Goal: Transaction & Acquisition: Purchase product/service

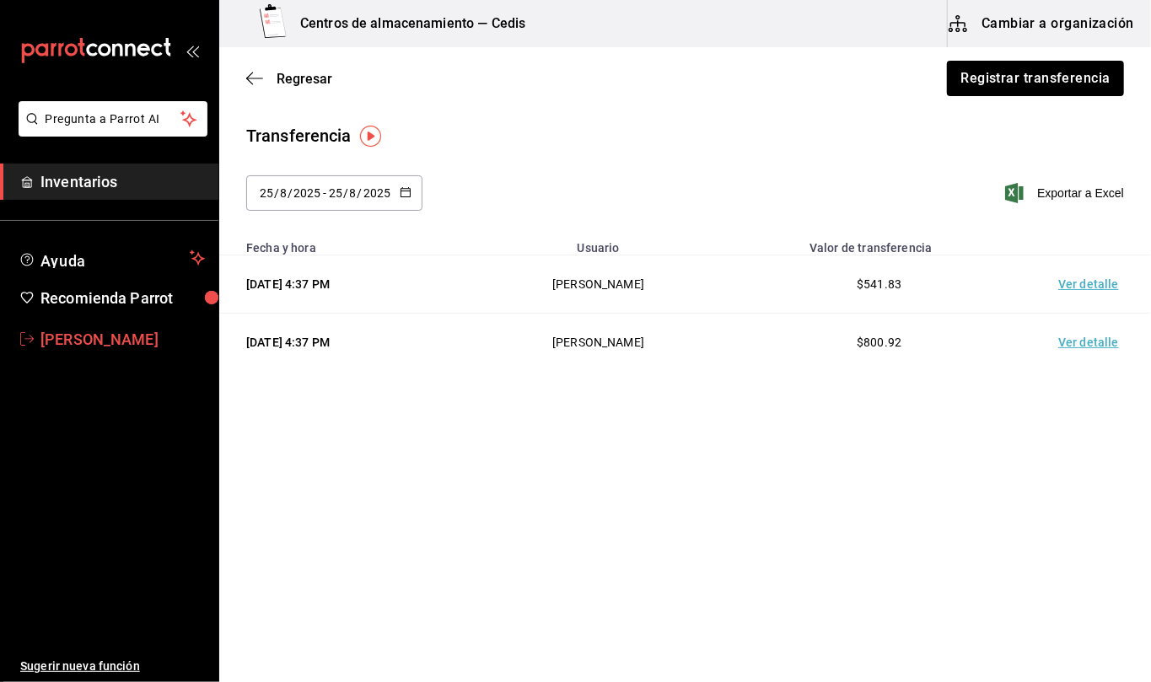
click at [98, 344] on span "[PERSON_NAME]" at bounding box center [122, 339] width 164 height 23
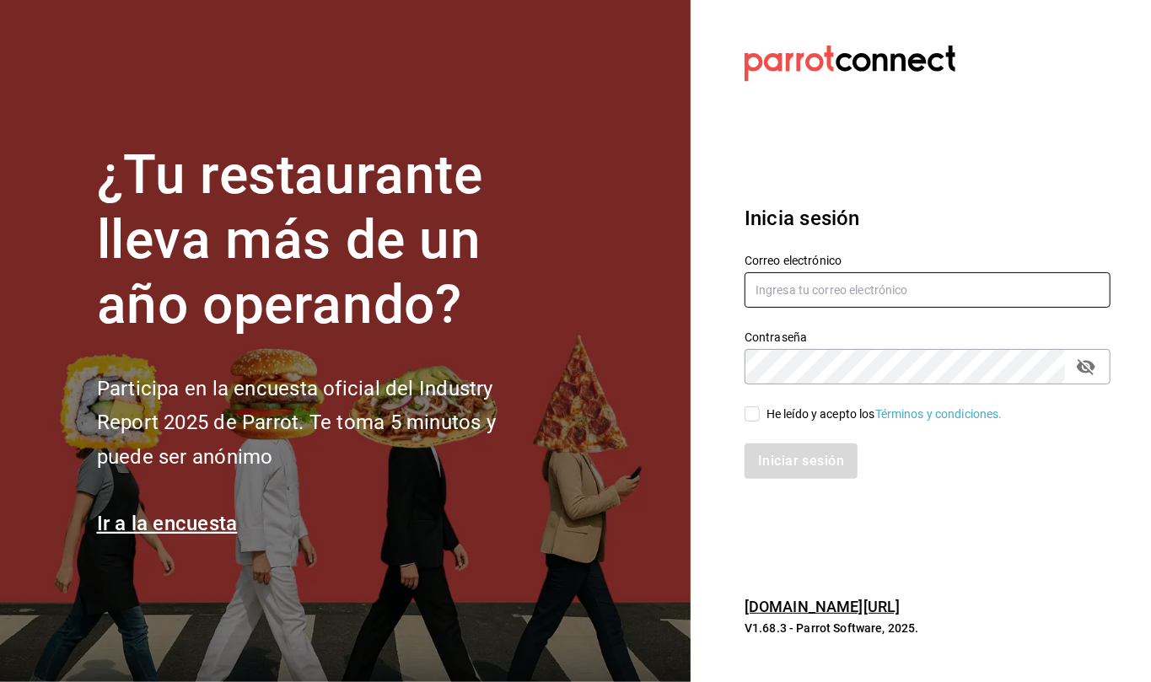
click at [871, 301] on input "text" at bounding box center [928, 289] width 366 height 35
type input "[EMAIL_ADDRESS][DOMAIN_NAME]"
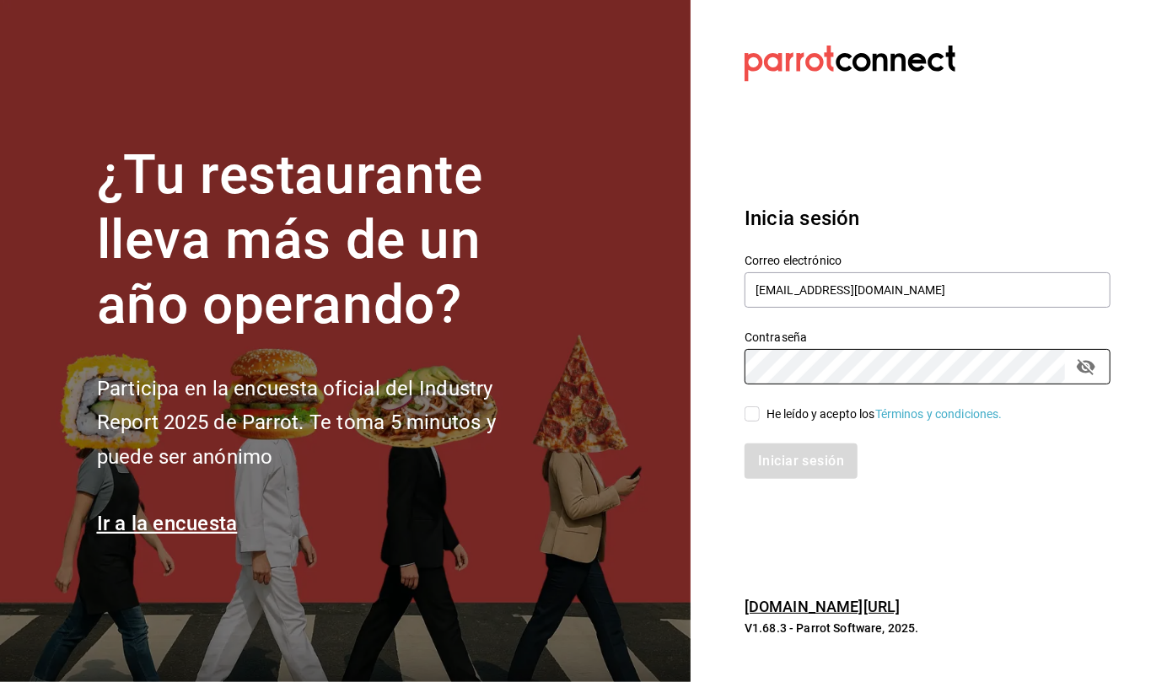
click at [746, 412] on input "He leído y acepto los Términos y condiciones." at bounding box center [752, 413] width 15 height 15
checkbox input "true"
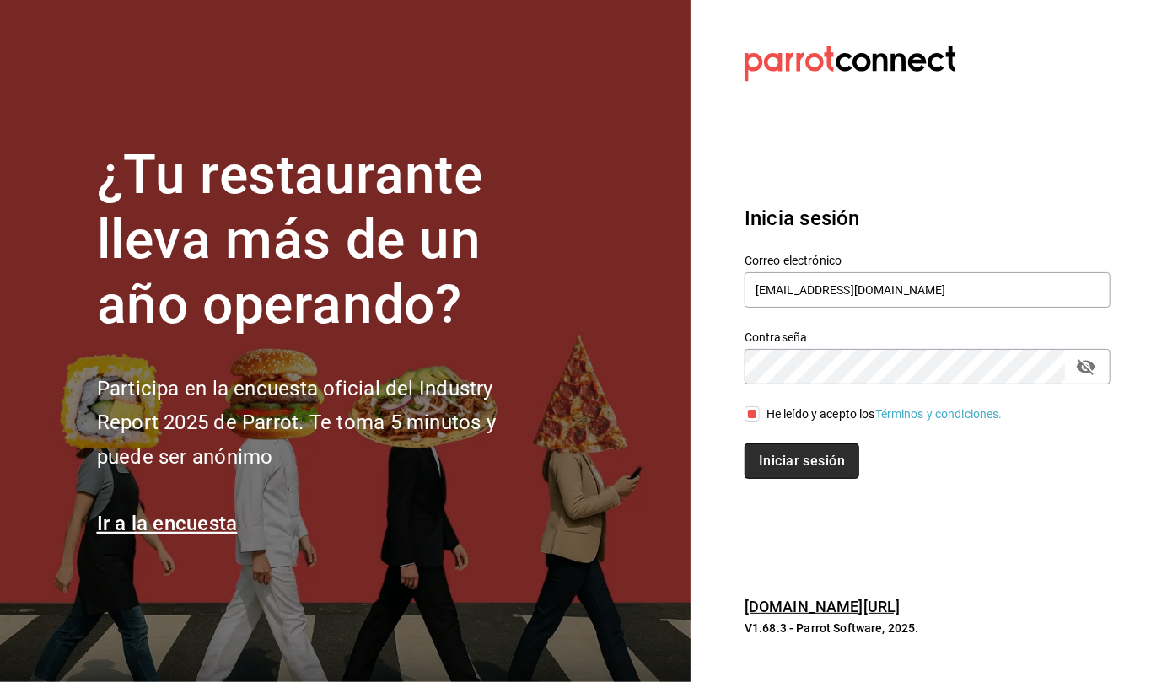
click at [794, 463] on button "Iniciar sesión" at bounding box center [802, 461] width 115 height 35
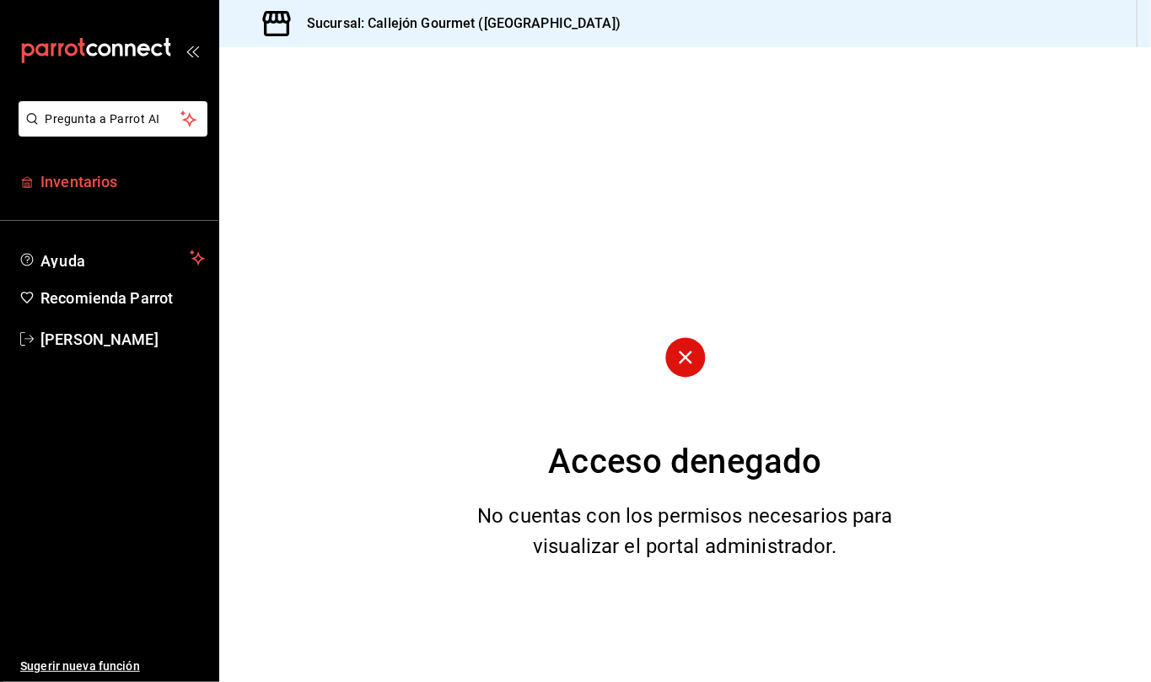
click at [101, 180] on span "Inventarios" at bounding box center [122, 181] width 164 height 23
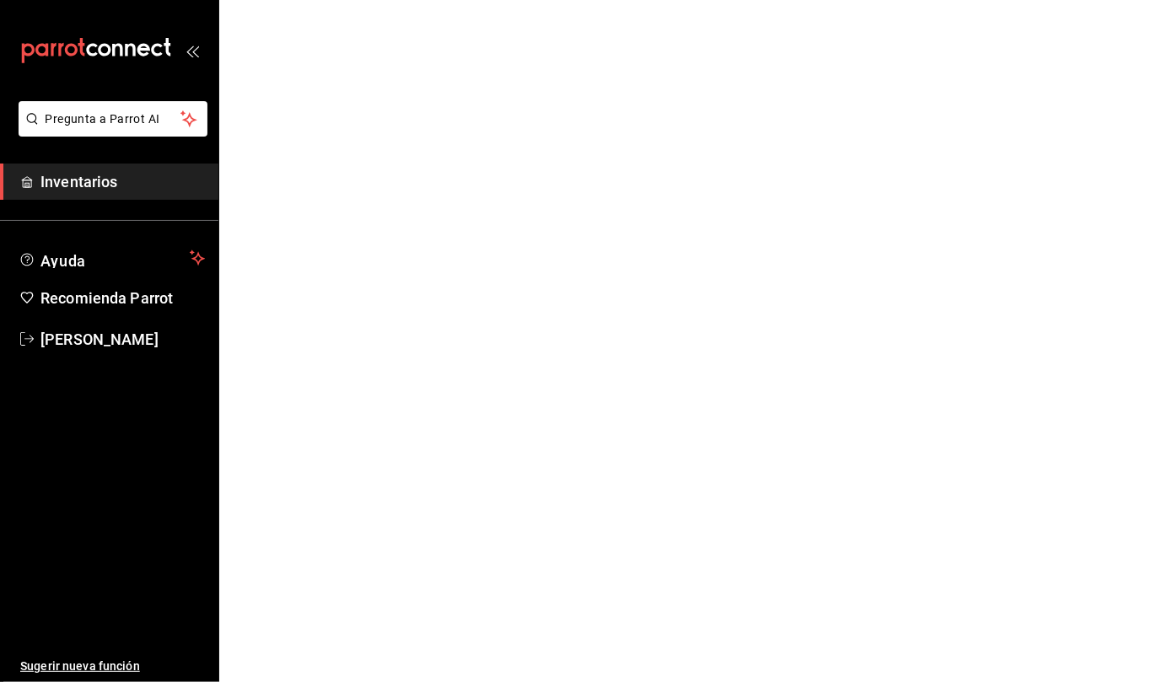
click at [92, 182] on span "Inventarios" at bounding box center [122, 181] width 164 height 23
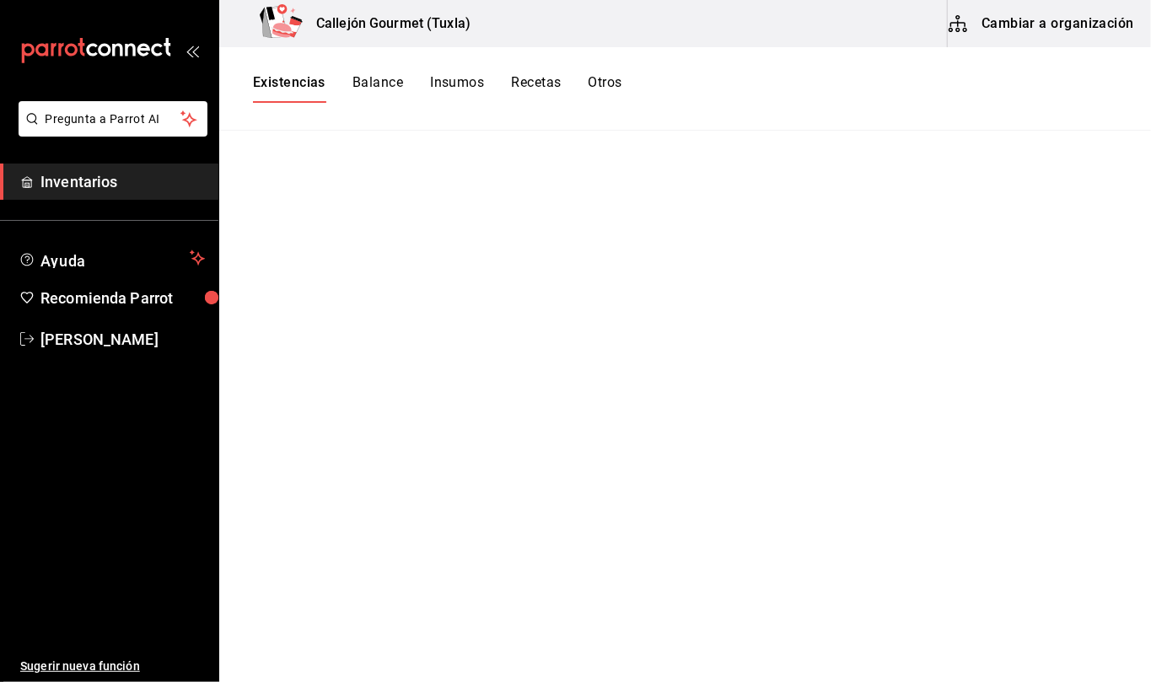
click at [293, 86] on button "Existencias" at bounding box center [289, 88] width 73 height 29
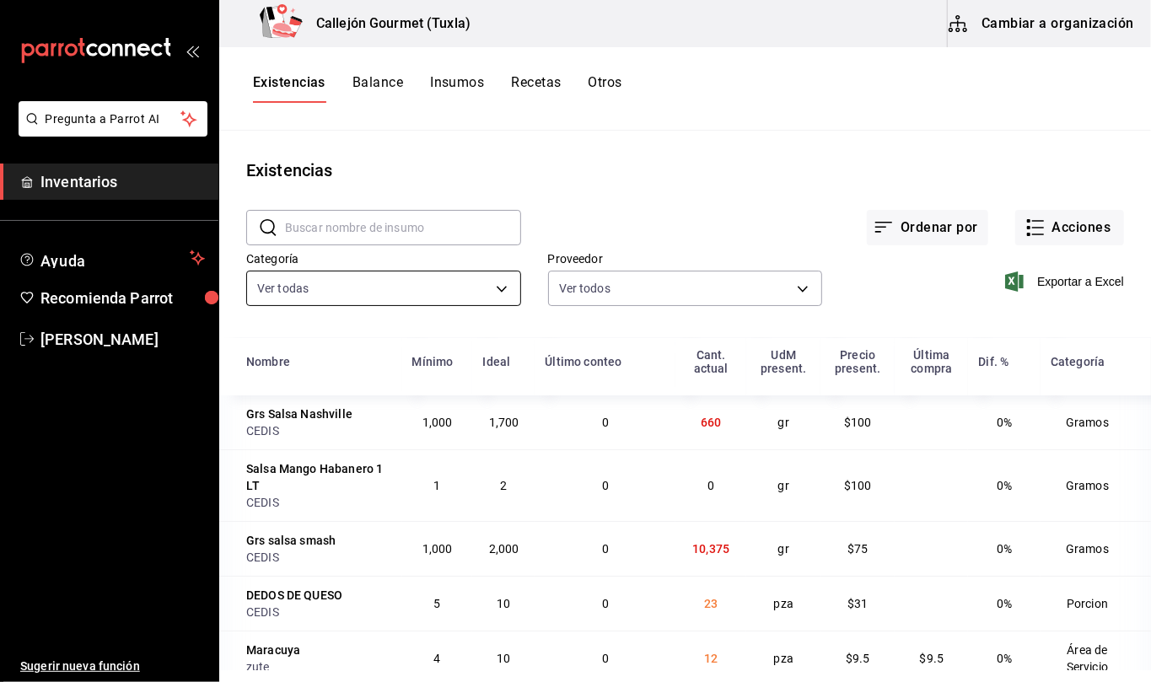
click at [497, 288] on body "Pregunta a Parrot AI Inventarios Ayuda Recomienda Parrot [PERSON_NAME] Sugerir …" at bounding box center [575, 335] width 1151 height 670
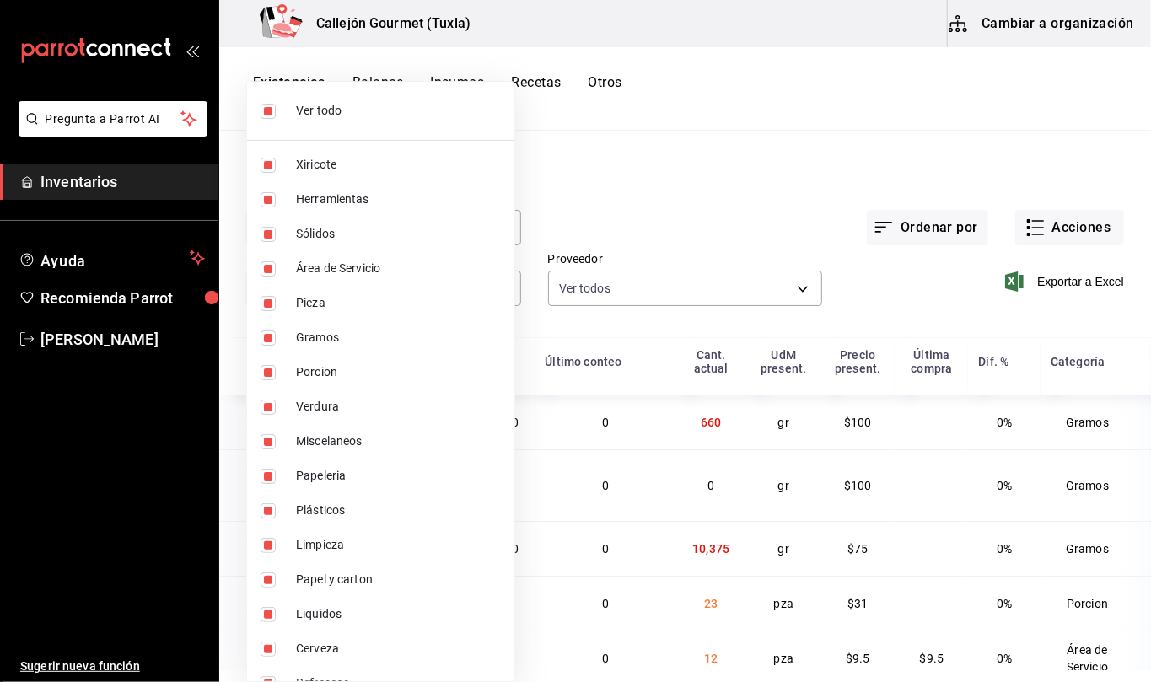
click at [266, 109] on input "checkbox" at bounding box center [268, 111] width 15 height 15
checkbox input "false"
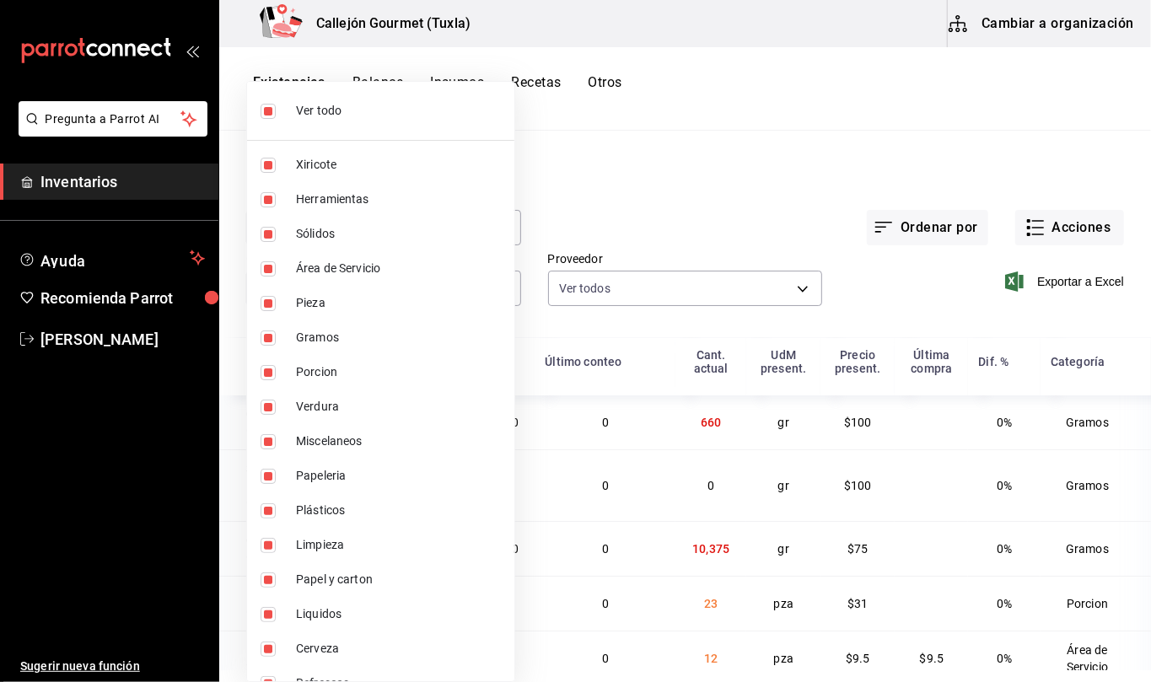
checkbox input "false"
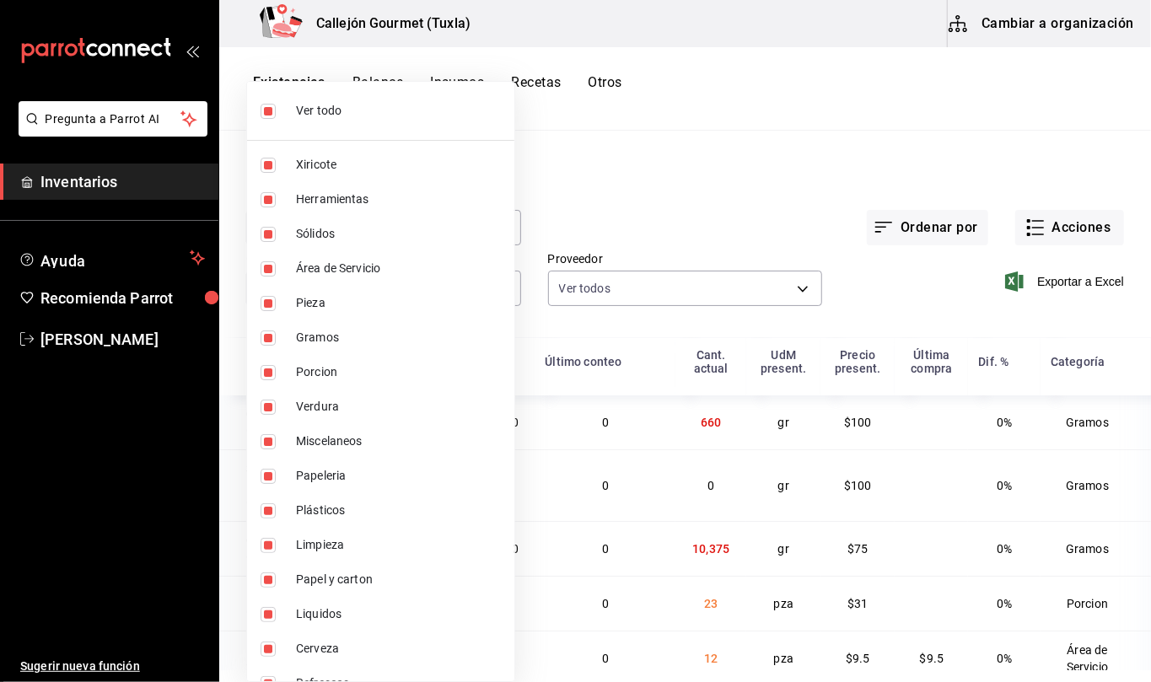
checkbox input "false"
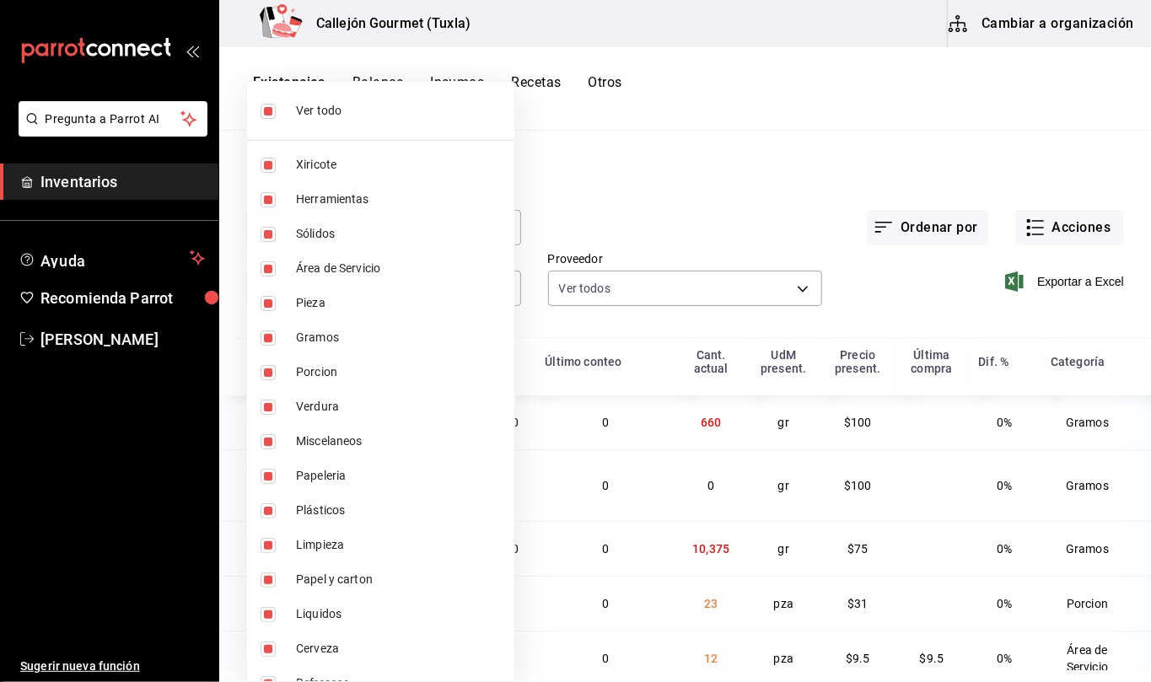
checkbox input "false"
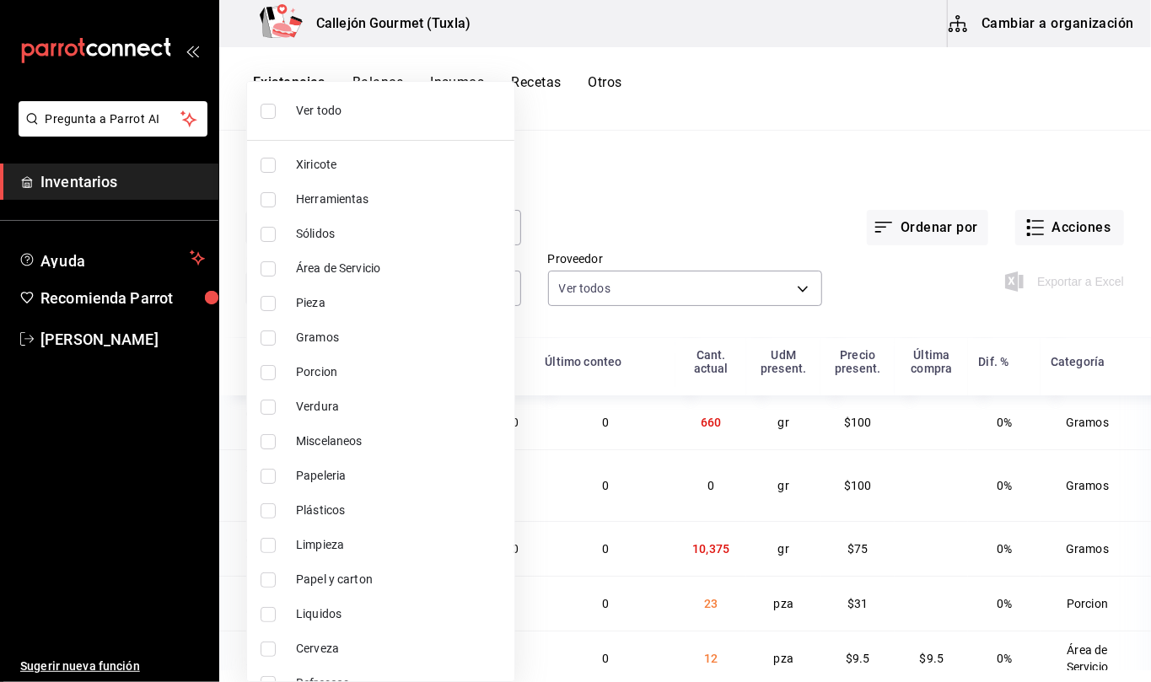
click at [266, 642] on input "checkbox" at bounding box center [268, 649] width 15 height 15
checkbox input "true"
type input "df39f9a2-65d4-423f-a358-d81509c23497"
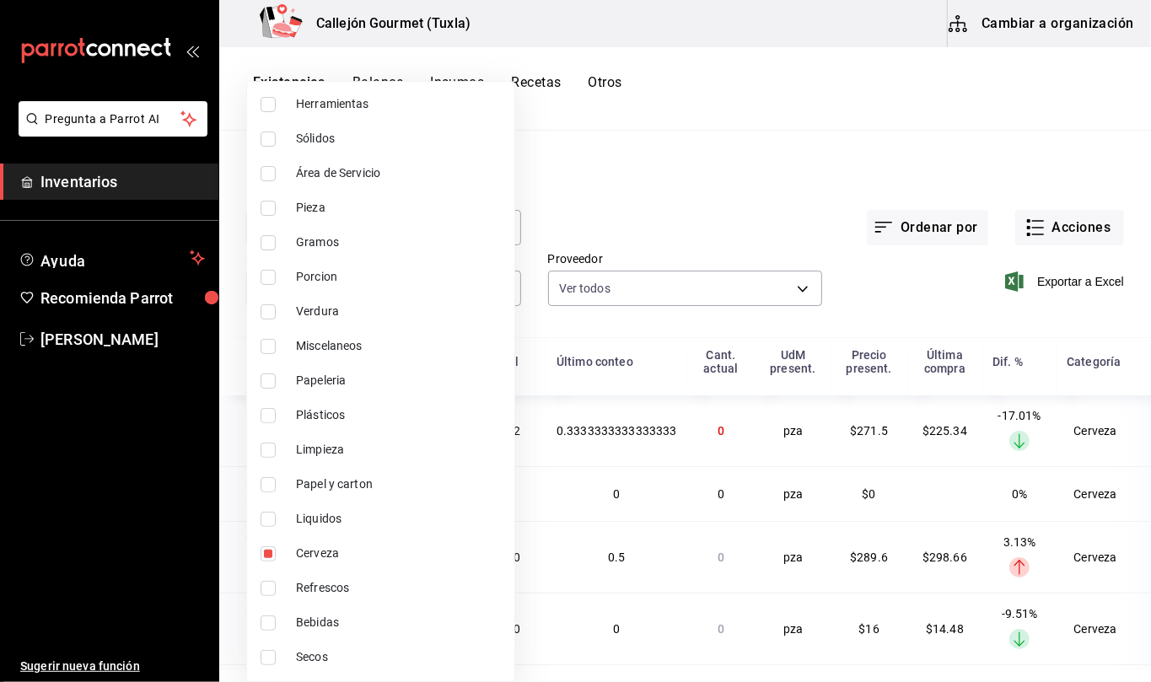
click at [874, 491] on div at bounding box center [575, 341] width 1151 height 682
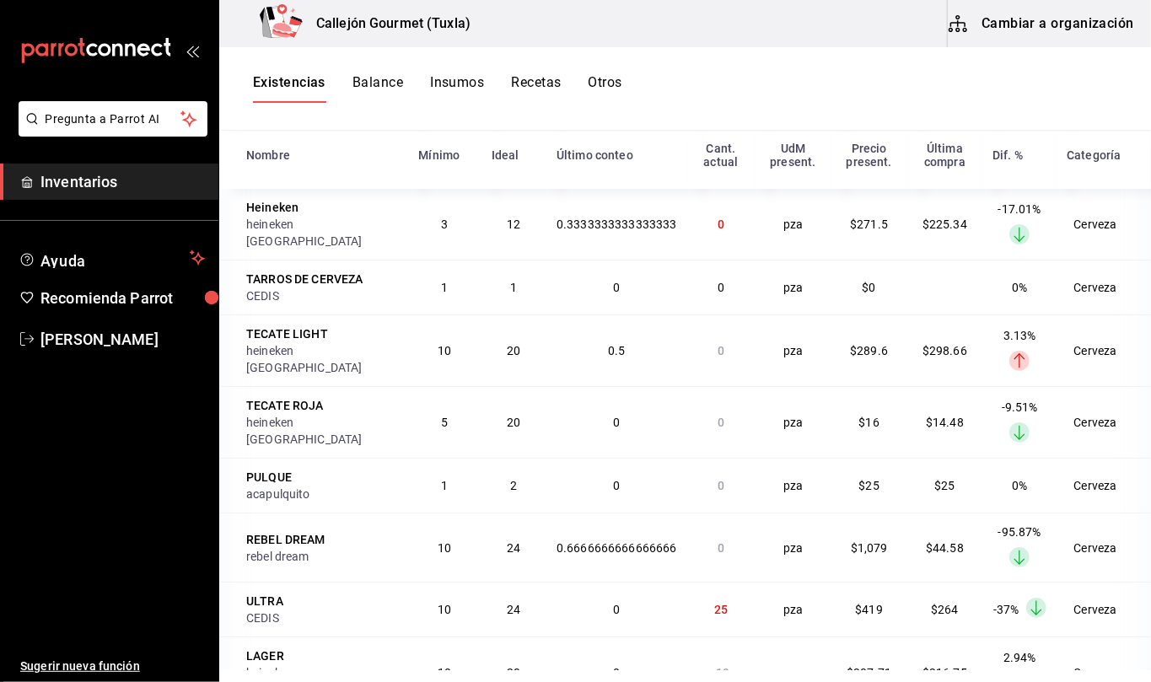
scroll to position [0, 0]
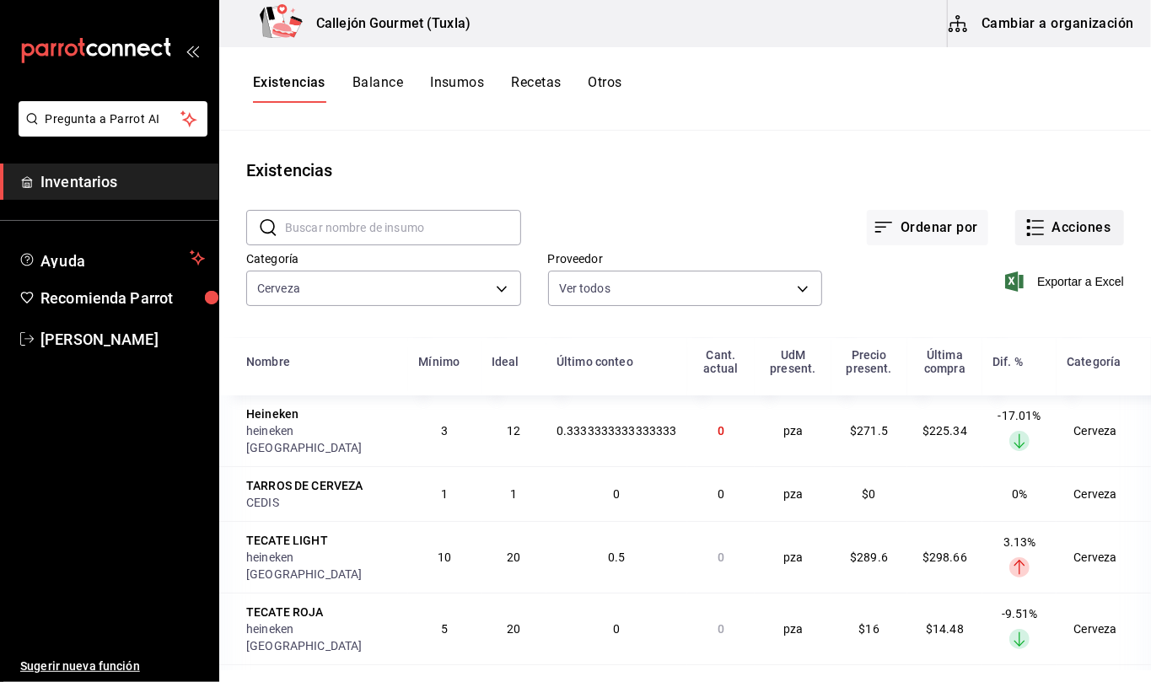
click at [1074, 220] on button "Acciones" at bounding box center [1069, 227] width 109 height 35
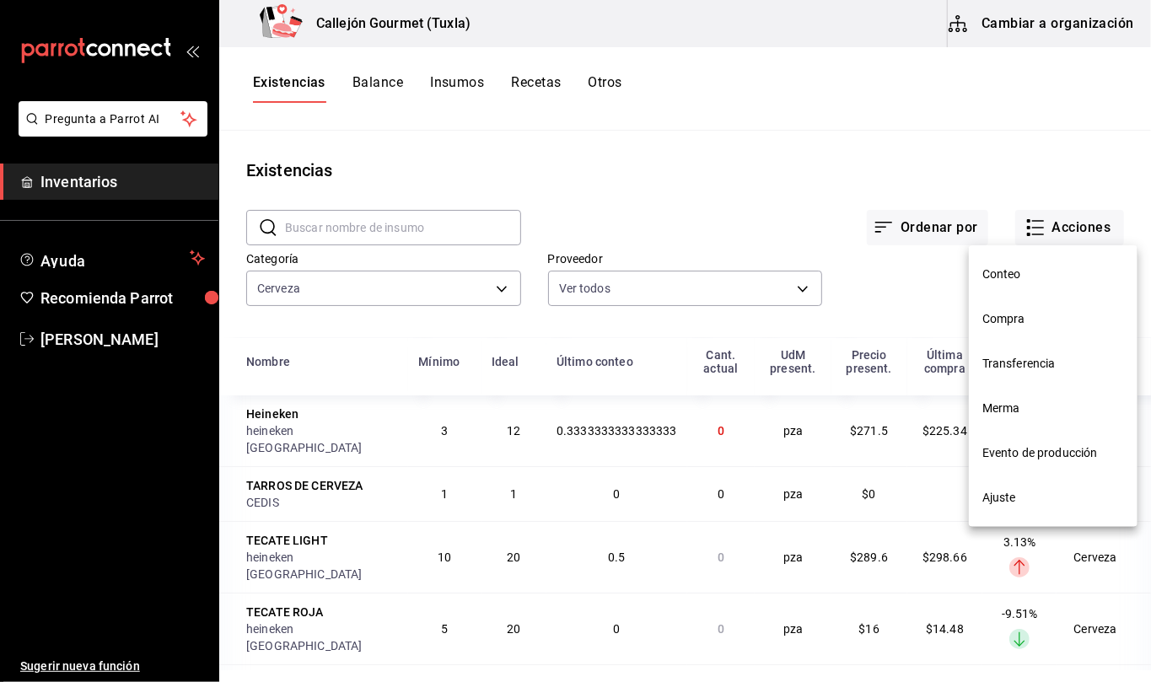
click at [1019, 321] on span "Compra" at bounding box center [1053, 319] width 142 height 18
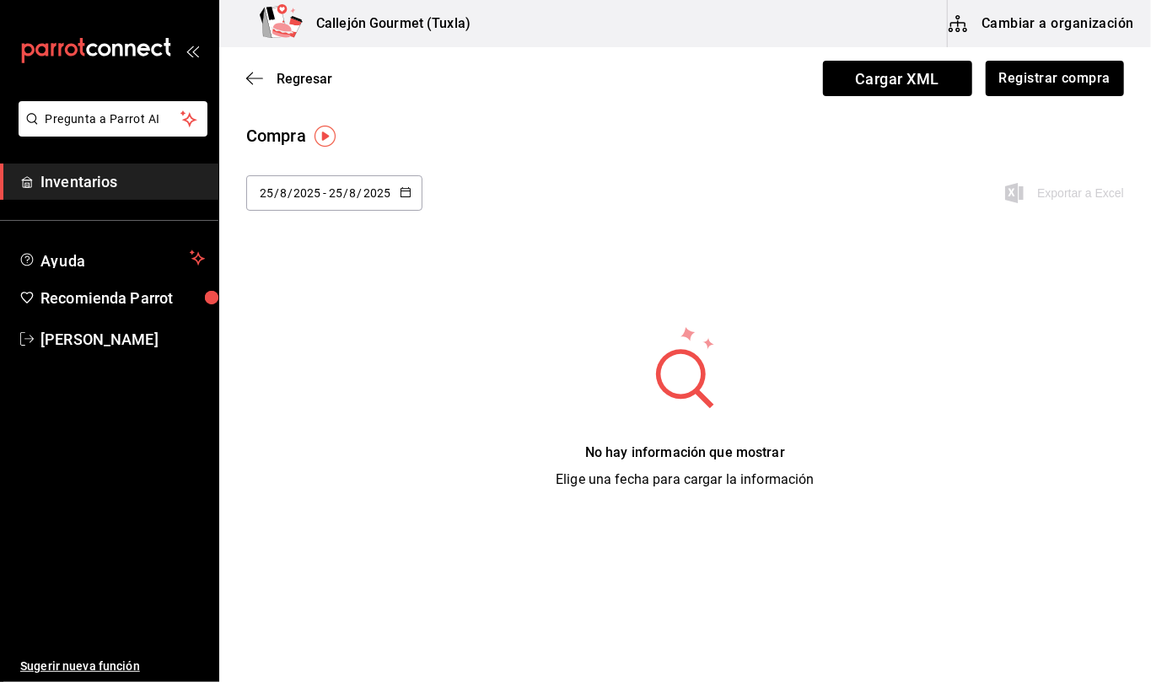
click at [408, 193] on icon "button" at bounding box center [406, 192] width 12 height 12
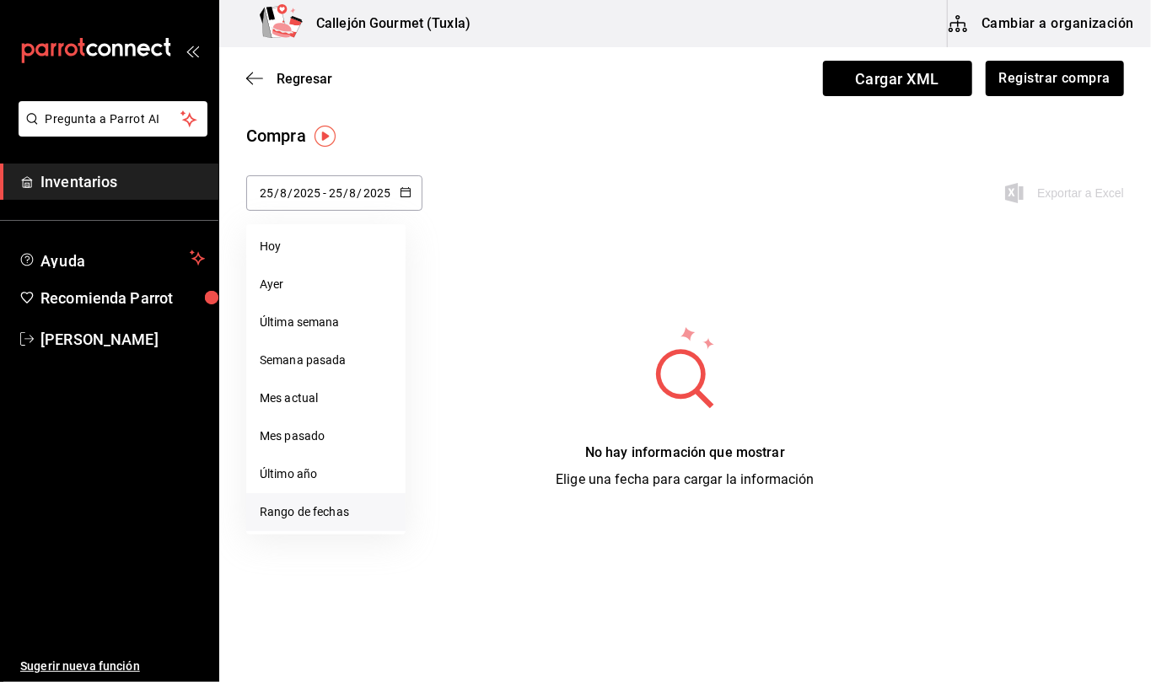
click at [339, 514] on li "Rango de fechas" at bounding box center [325, 512] width 159 height 38
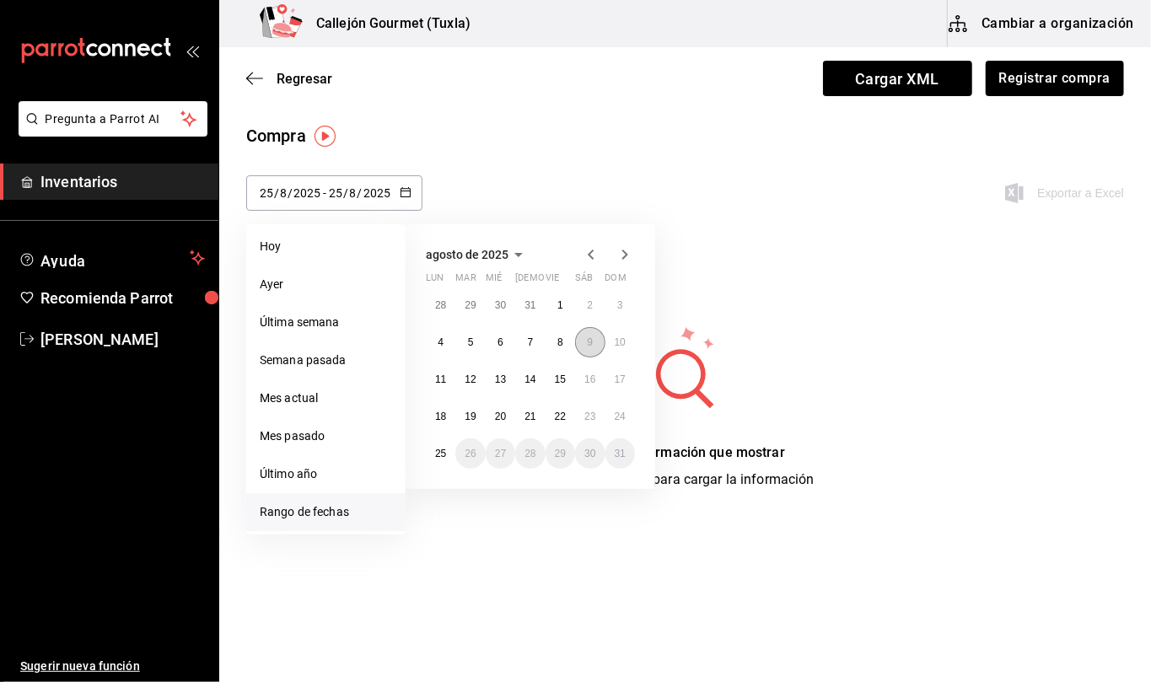
click at [590, 347] on abbr "9" at bounding box center [590, 342] width 6 height 12
type input "[DATE]"
type input "9"
type input "[DATE]"
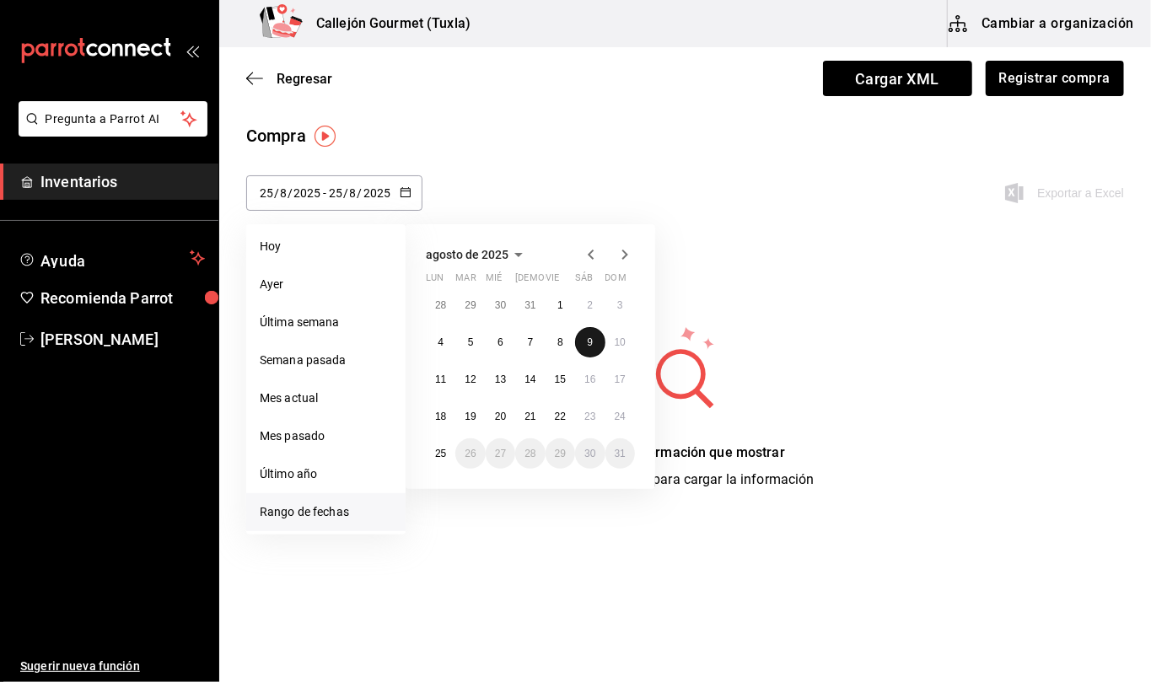
type input "9"
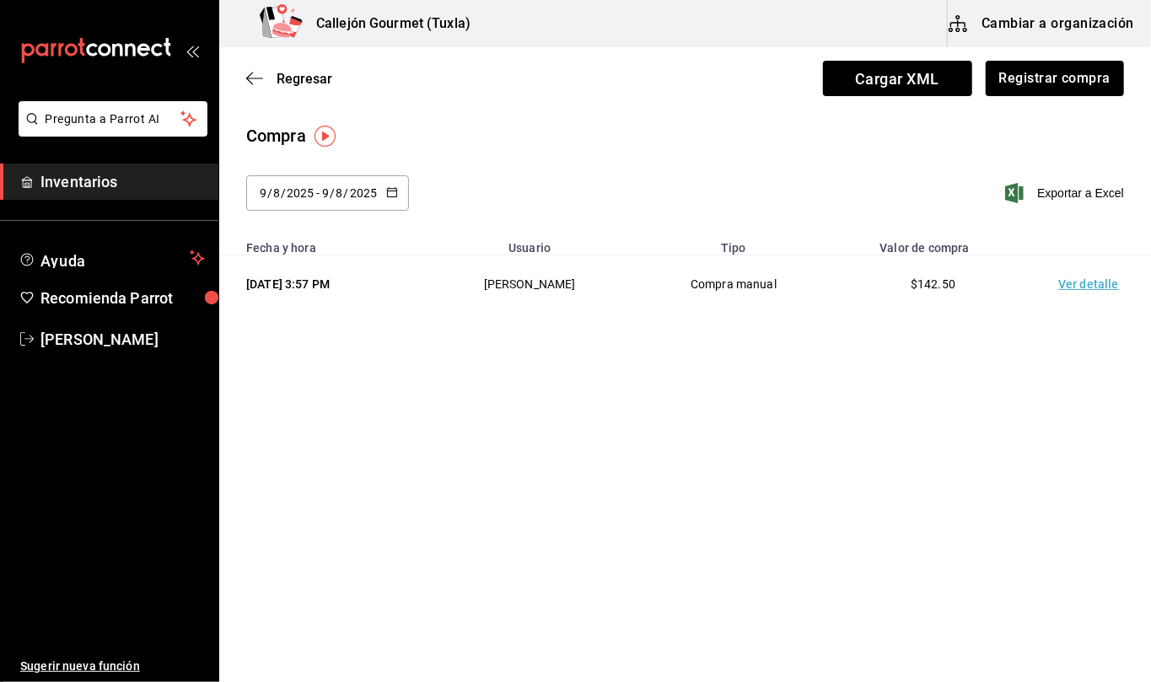
click at [393, 193] on icon "button" at bounding box center [392, 192] width 12 height 12
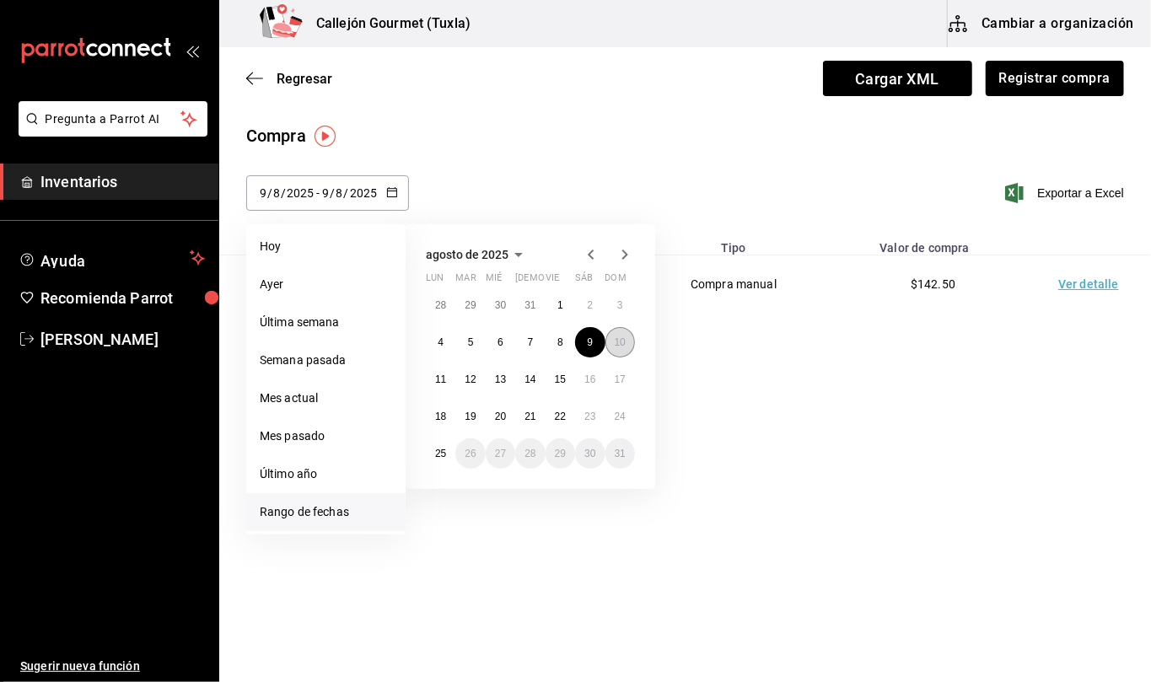
click at [622, 341] on abbr "10" at bounding box center [620, 342] width 11 height 12
type input "[DATE]"
type input "10"
type input "[DATE]"
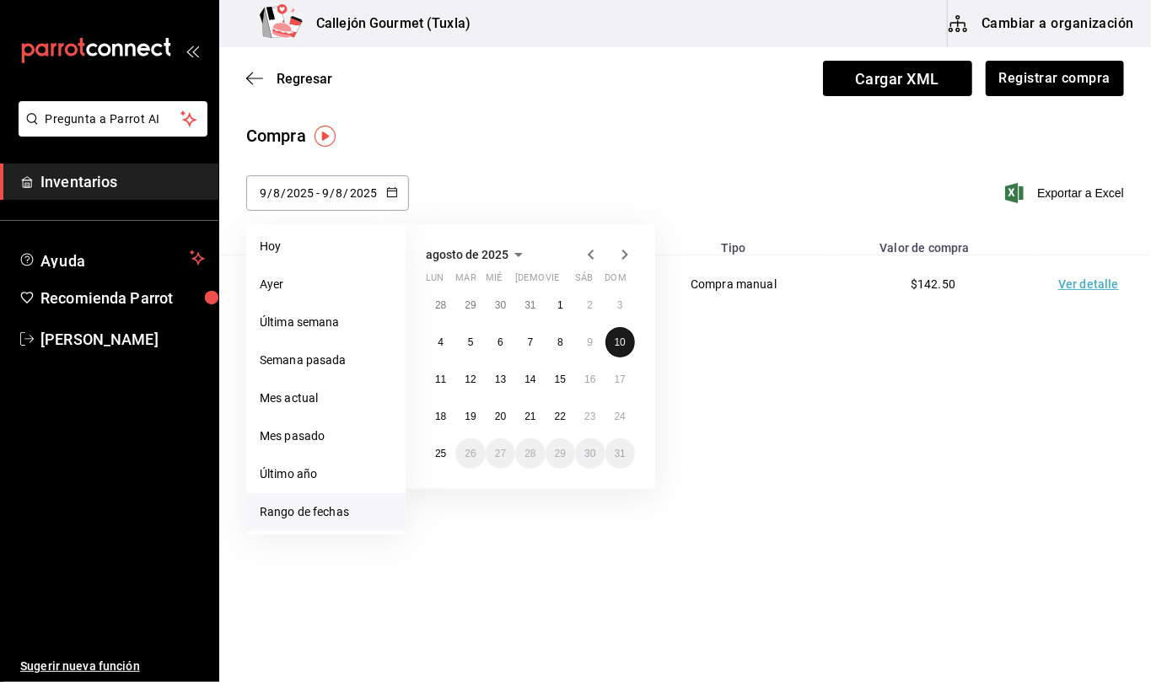
type input "10"
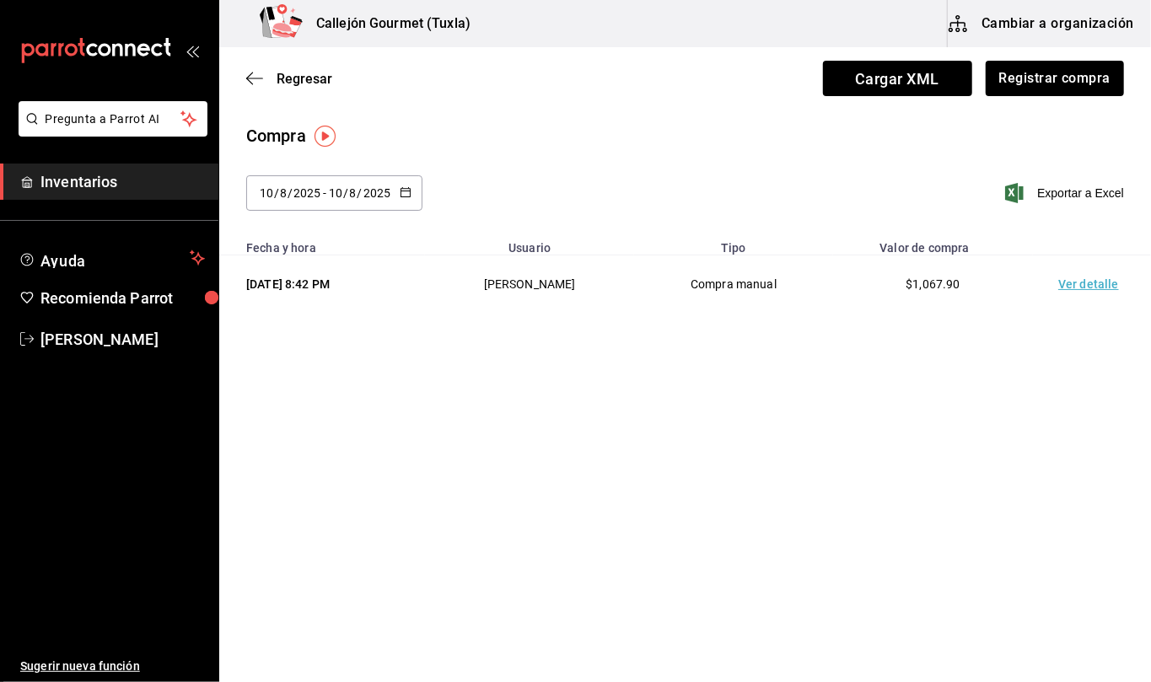
click at [1087, 278] on td "Ver detalle" at bounding box center [1092, 285] width 118 height 58
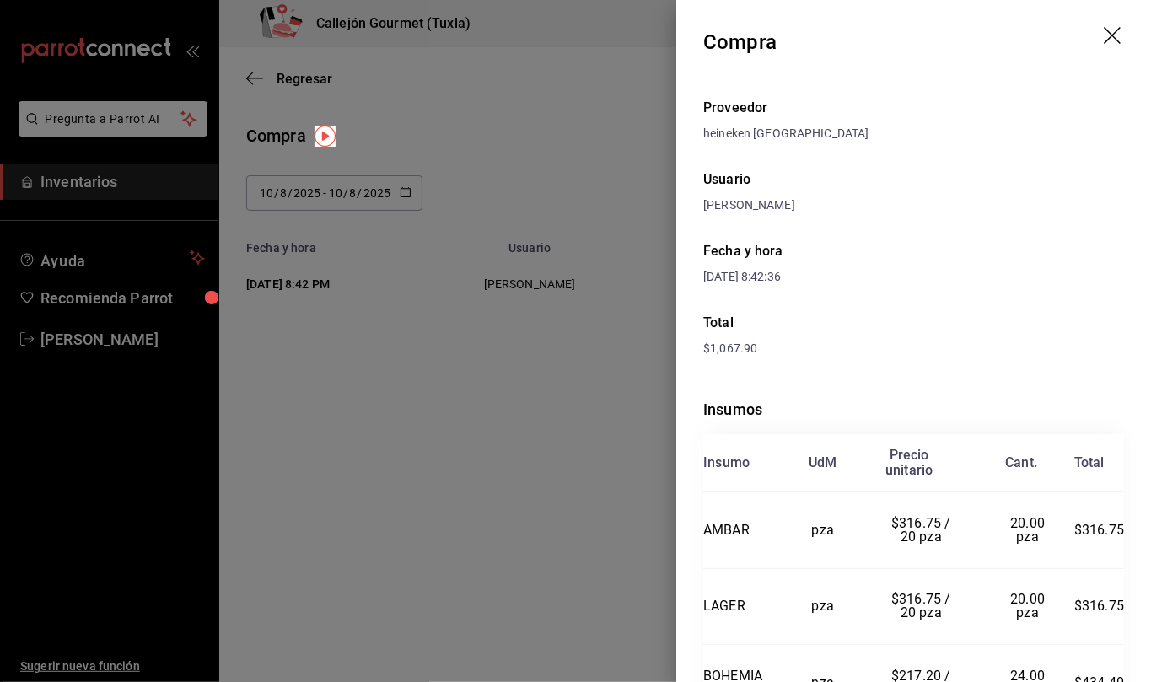
scroll to position [100, 0]
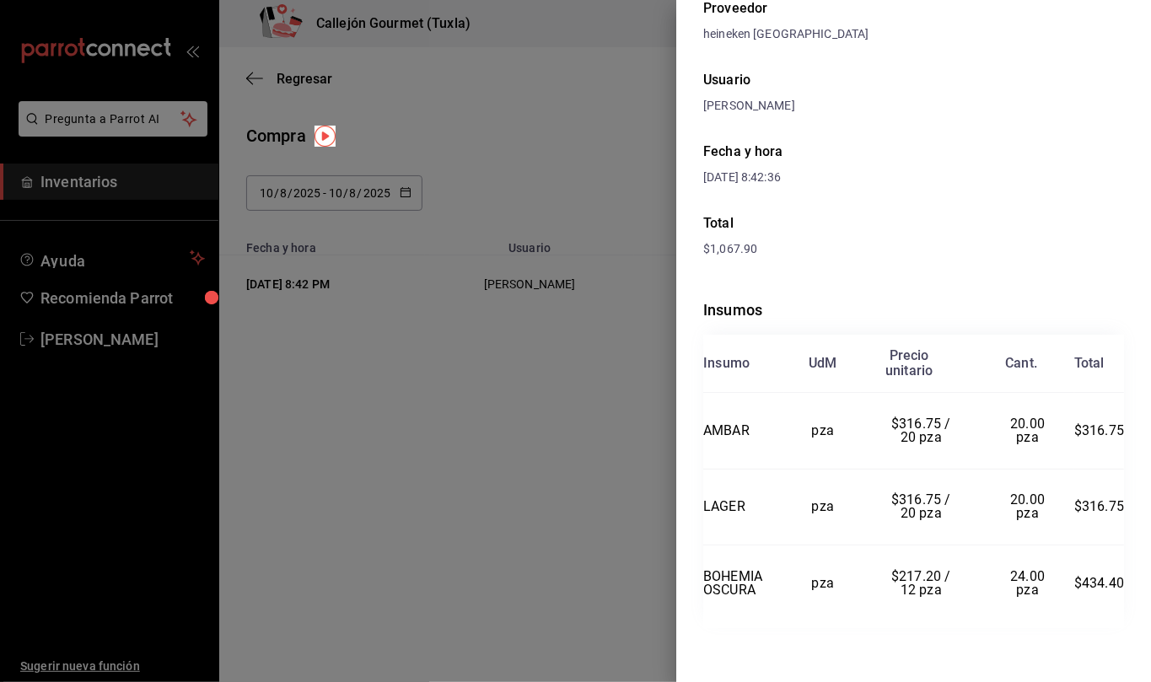
click at [403, 191] on div at bounding box center [575, 341] width 1151 height 682
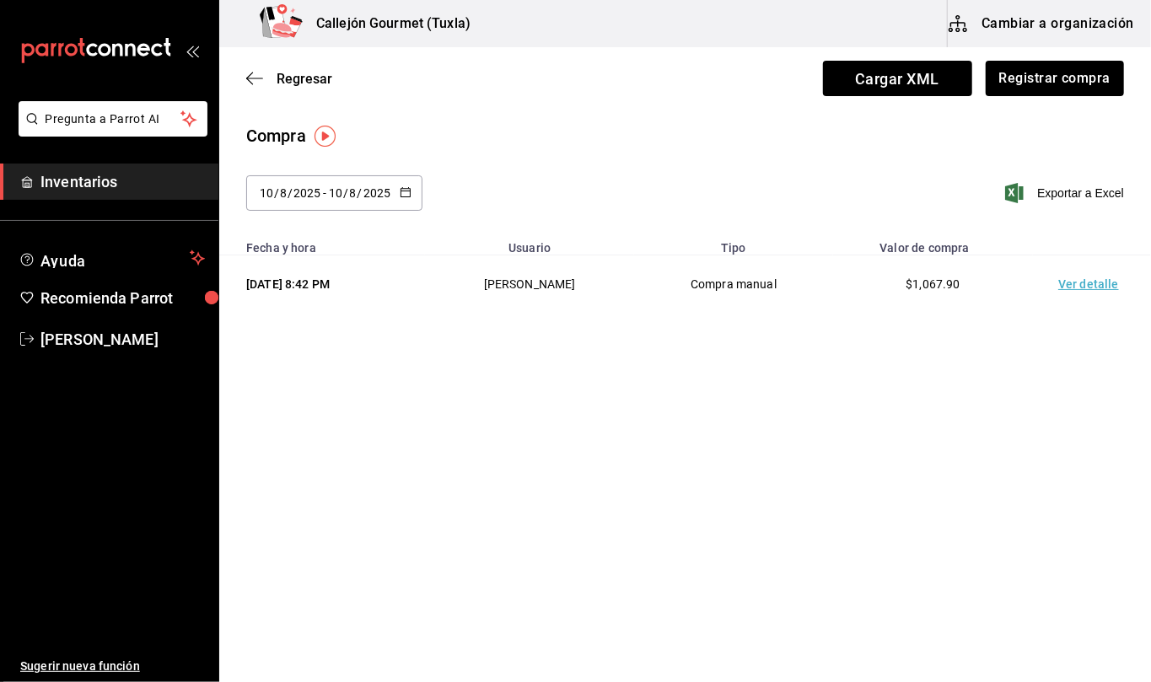
click at [403, 191] on icon "button" at bounding box center [406, 192] width 12 height 12
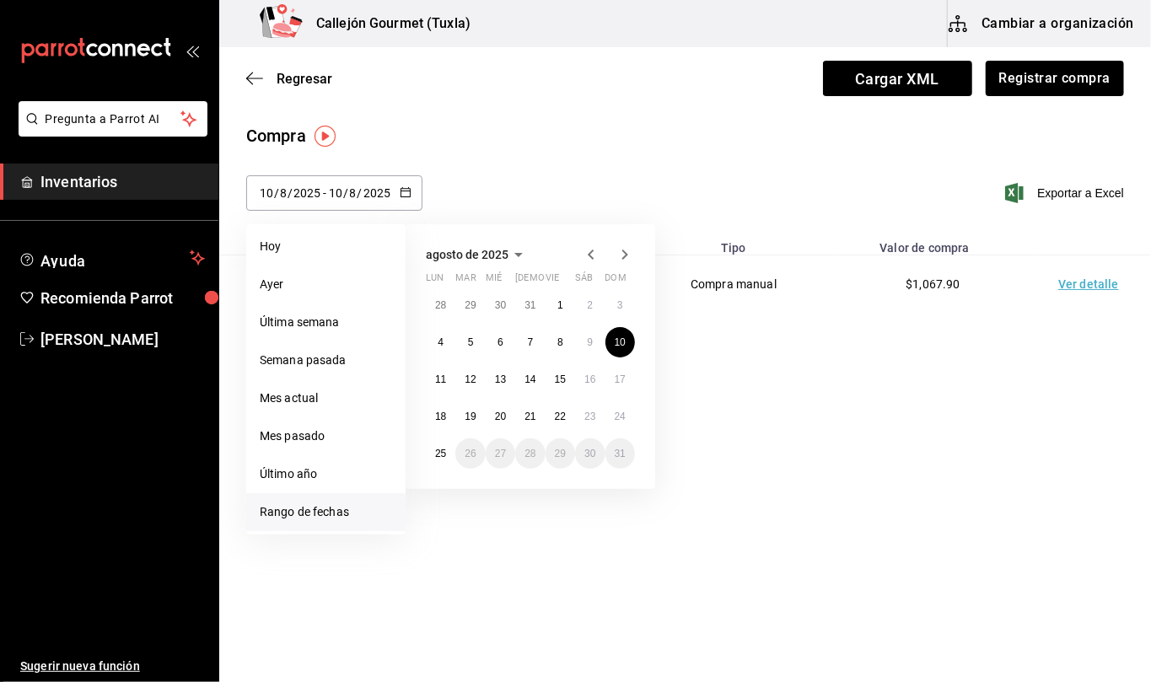
click at [590, 251] on icon "button" at bounding box center [591, 255] width 20 height 20
click at [501, 449] on abbr "30" at bounding box center [500, 454] width 11 height 12
click at [503, 456] on abbr "30" at bounding box center [500, 454] width 11 height 12
type input "[DATE]"
type input "30"
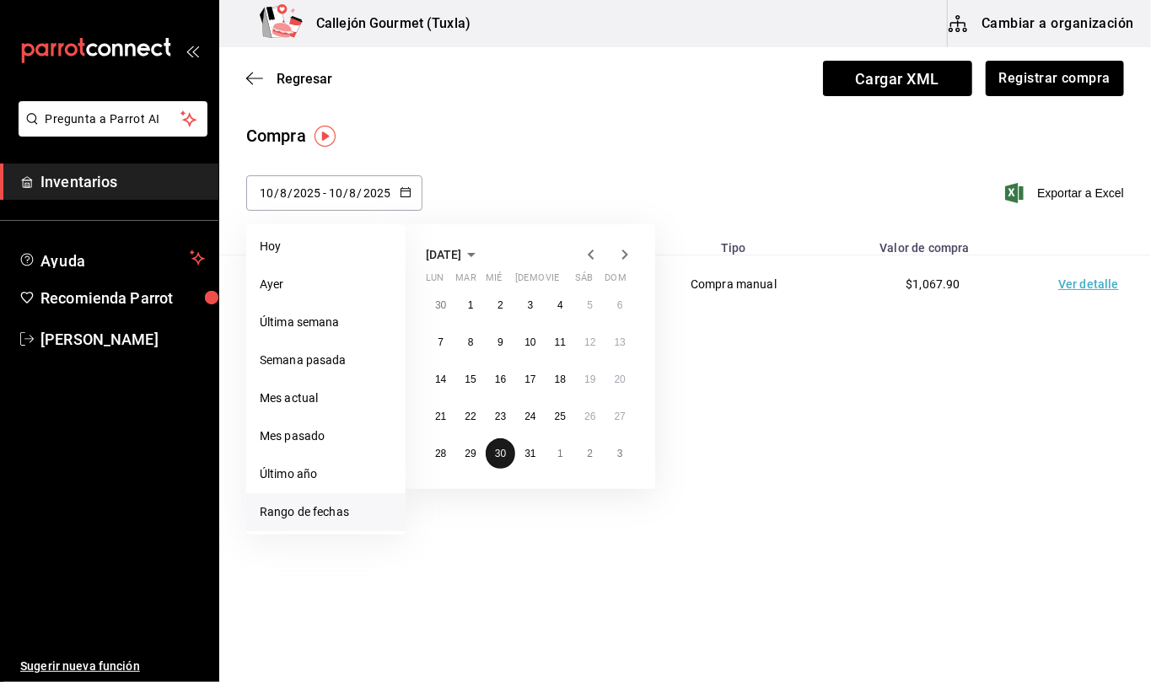
type input "7"
type input "[DATE]"
type input "30"
type input "7"
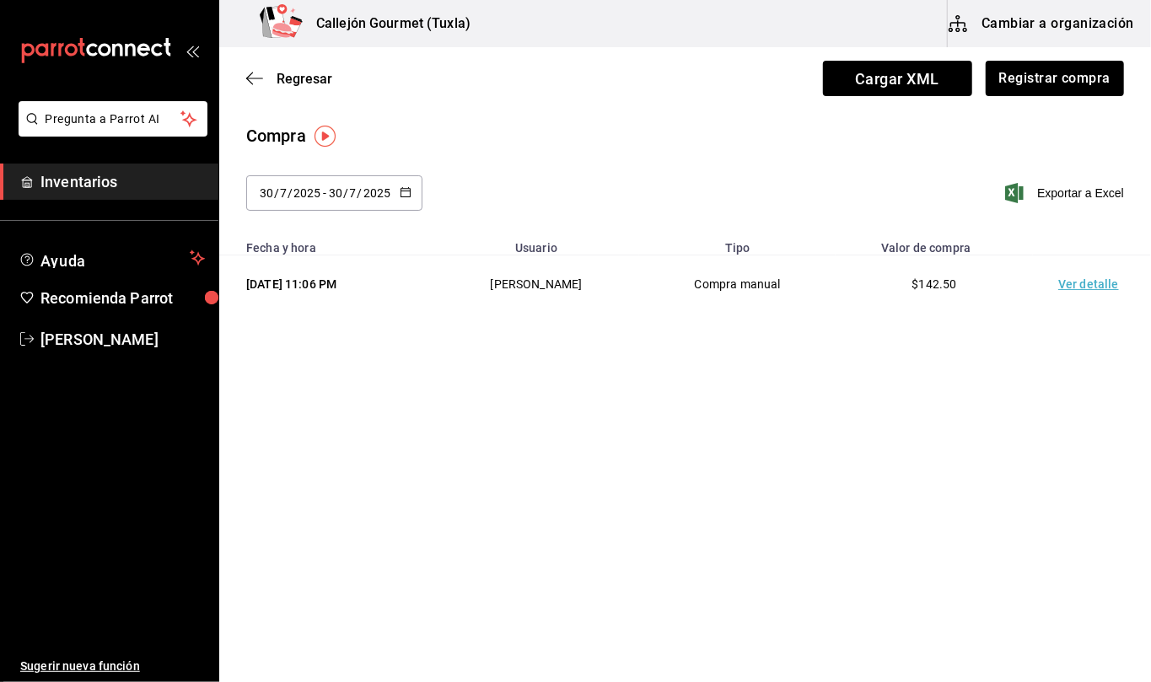
click at [1087, 288] on td "Ver detalle" at bounding box center [1092, 285] width 118 height 58
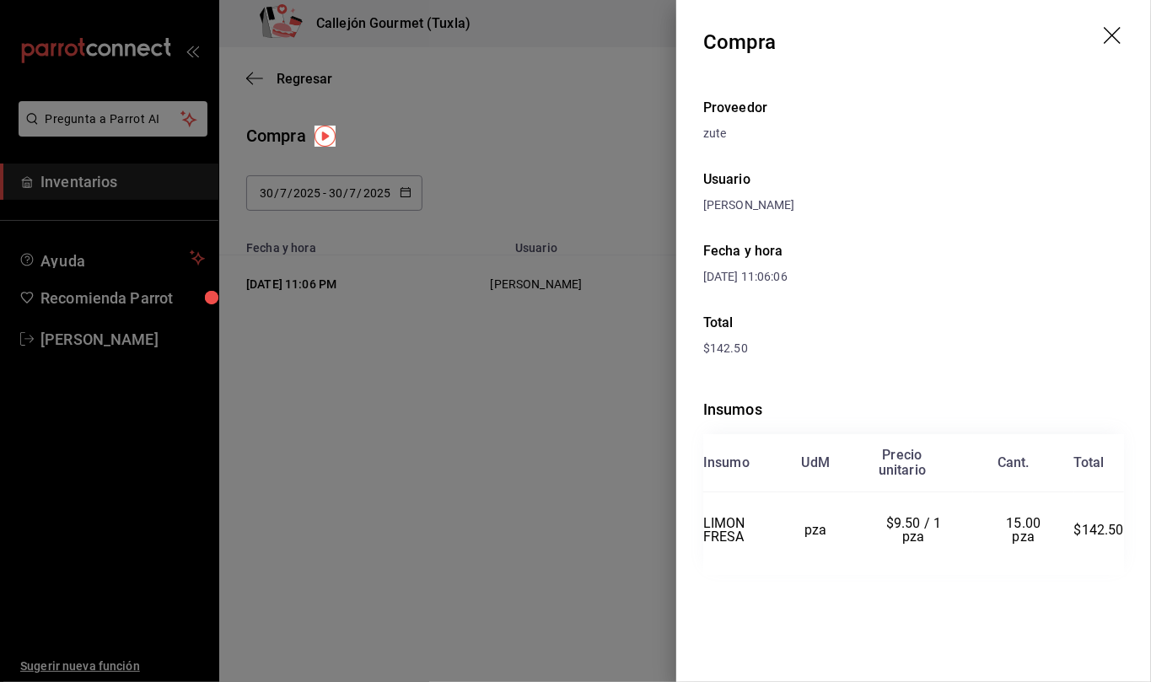
click at [577, 514] on div at bounding box center [575, 341] width 1151 height 682
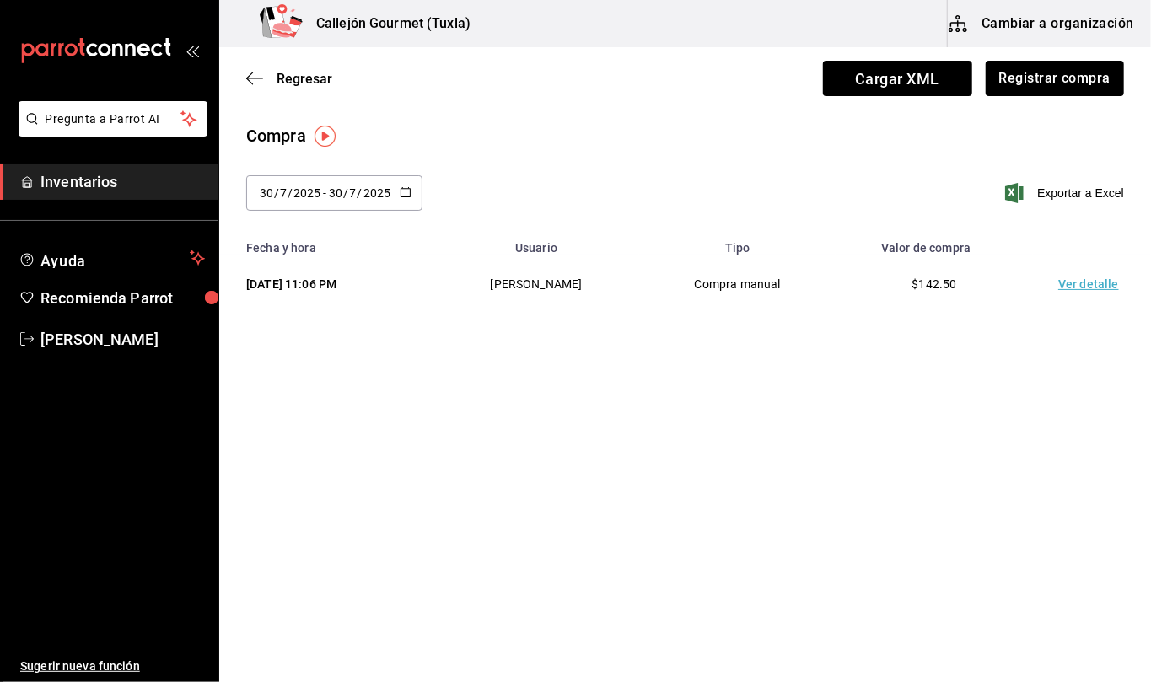
click at [409, 192] on \(Stroke\) "button" at bounding box center [406, 192] width 10 height 9
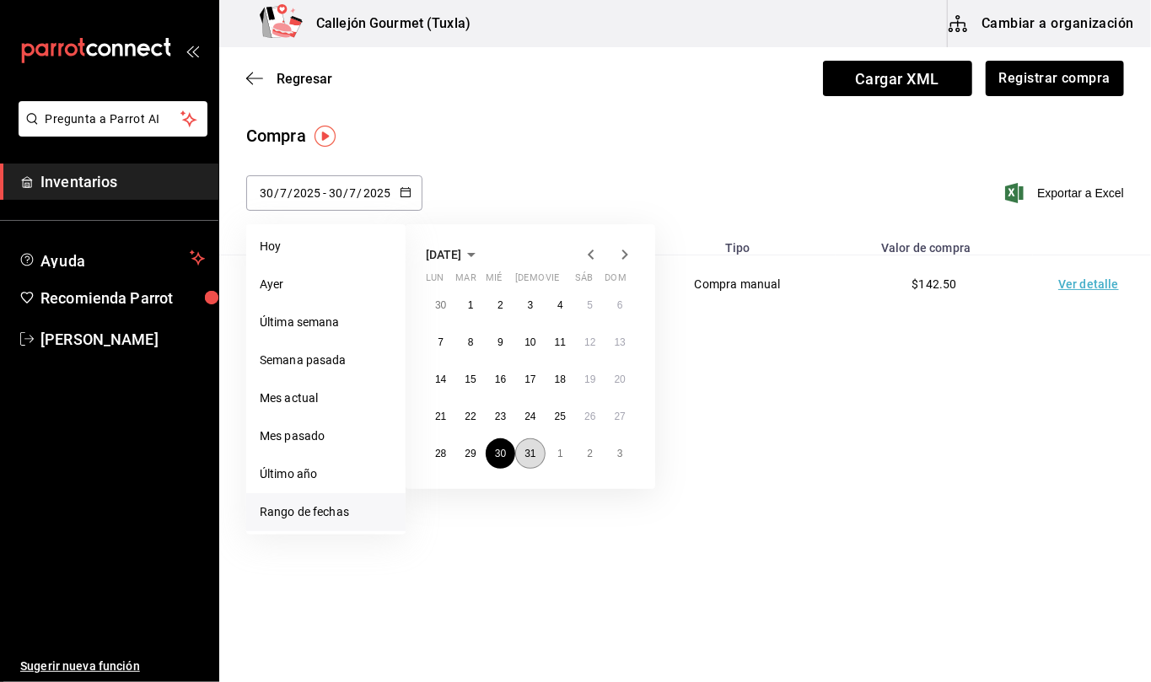
click at [530, 449] on abbr "31" at bounding box center [530, 454] width 11 height 12
click at [530, 449] on main "Regresar Cargar XML Registrar compra Compra [DATE] [DATE] - [DATE] [DATE] [DATE…" at bounding box center [685, 317] width 932 height 540
type input "[DATE]"
type input "31"
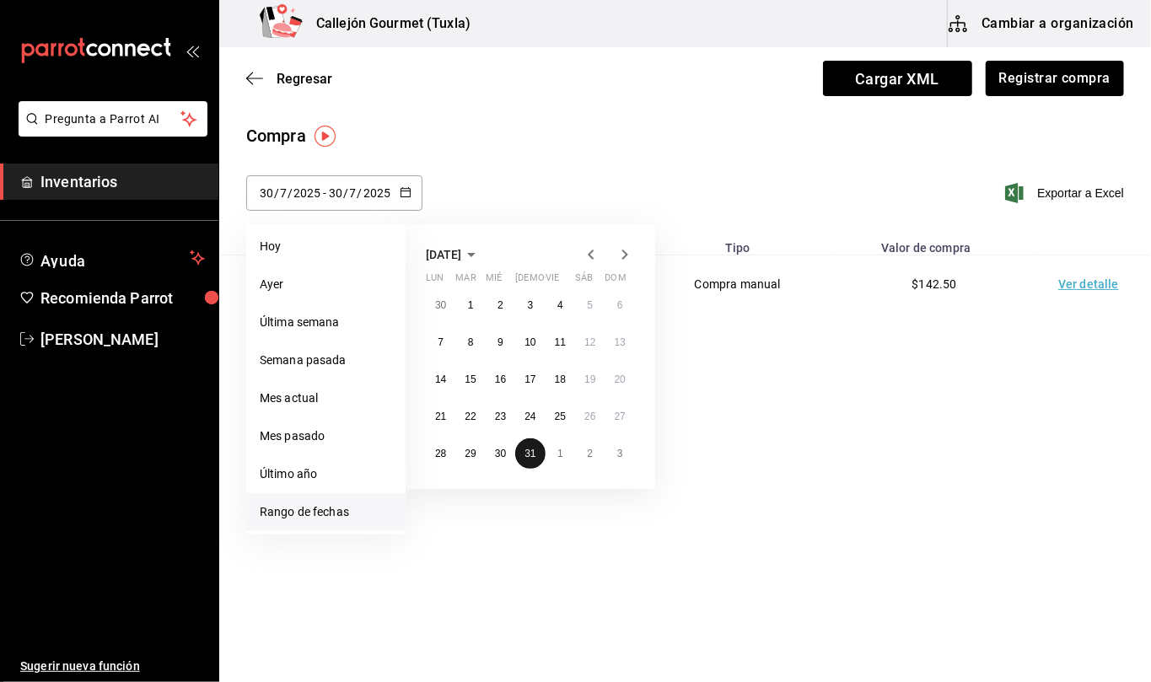
type input "[DATE]"
type input "31"
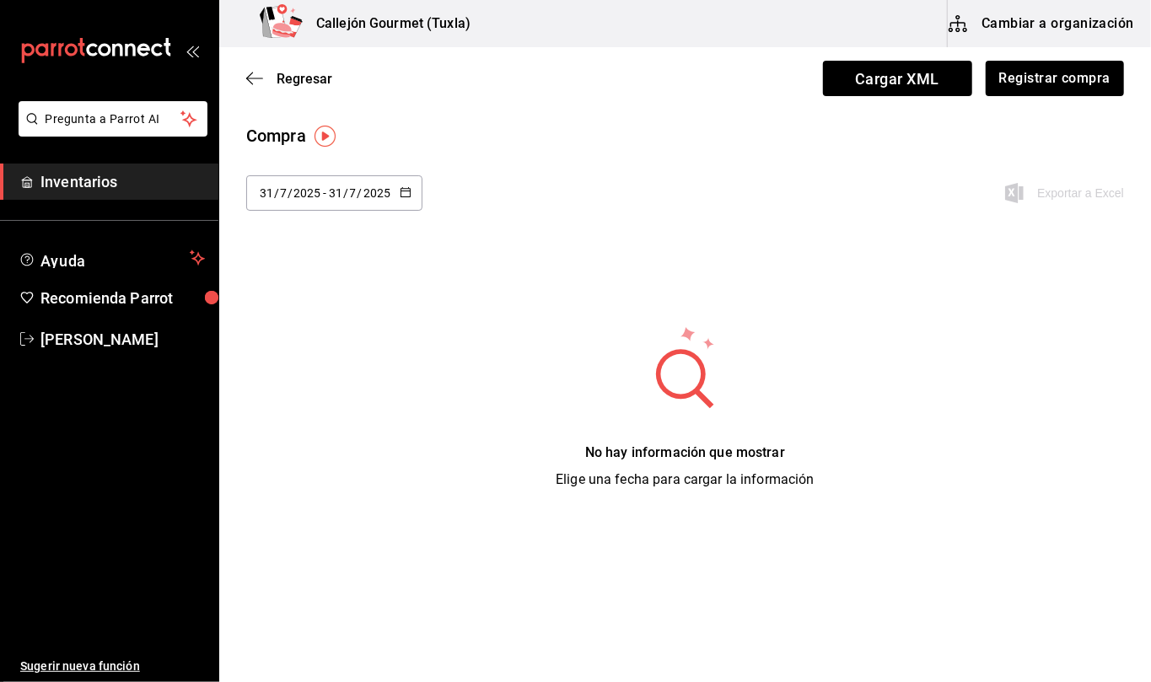
click at [409, 194] on \(Stroke\) "button" at bounding box center [406, 192] width 10 height 9
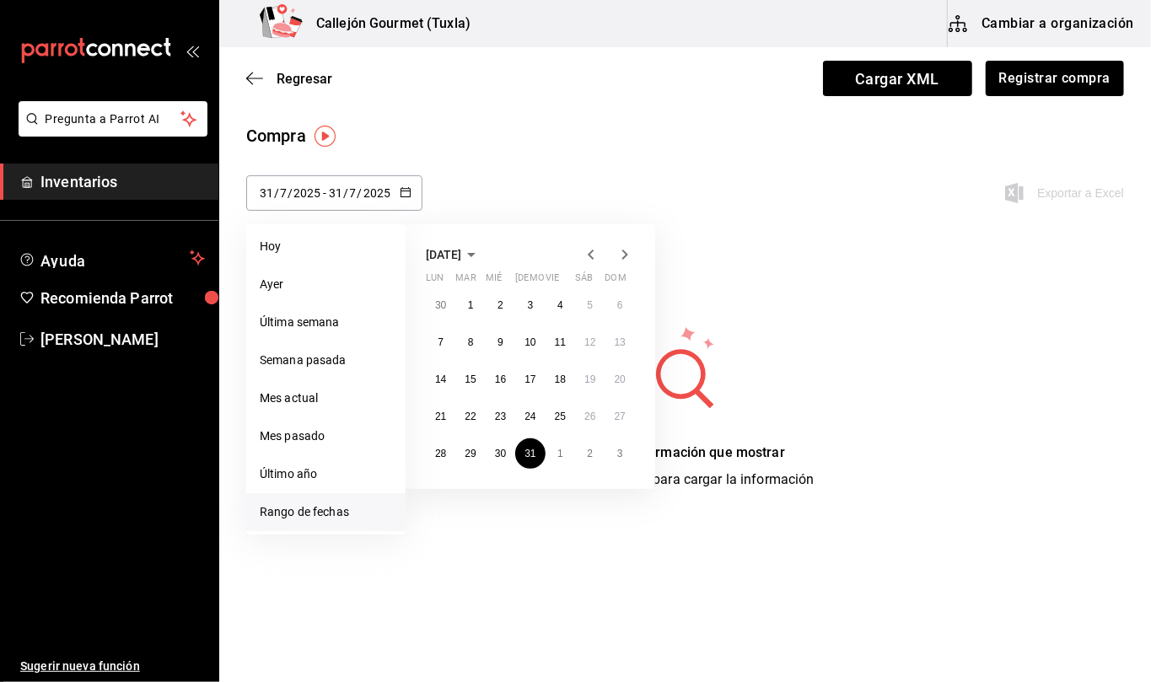
click at [526, 524] on main "Regresar Cargar XML Registrar compra Compra [DATE] [DATE] - [DATE] [DATE] [DATE…" at bounding box center [685, 317] width 932 height 540
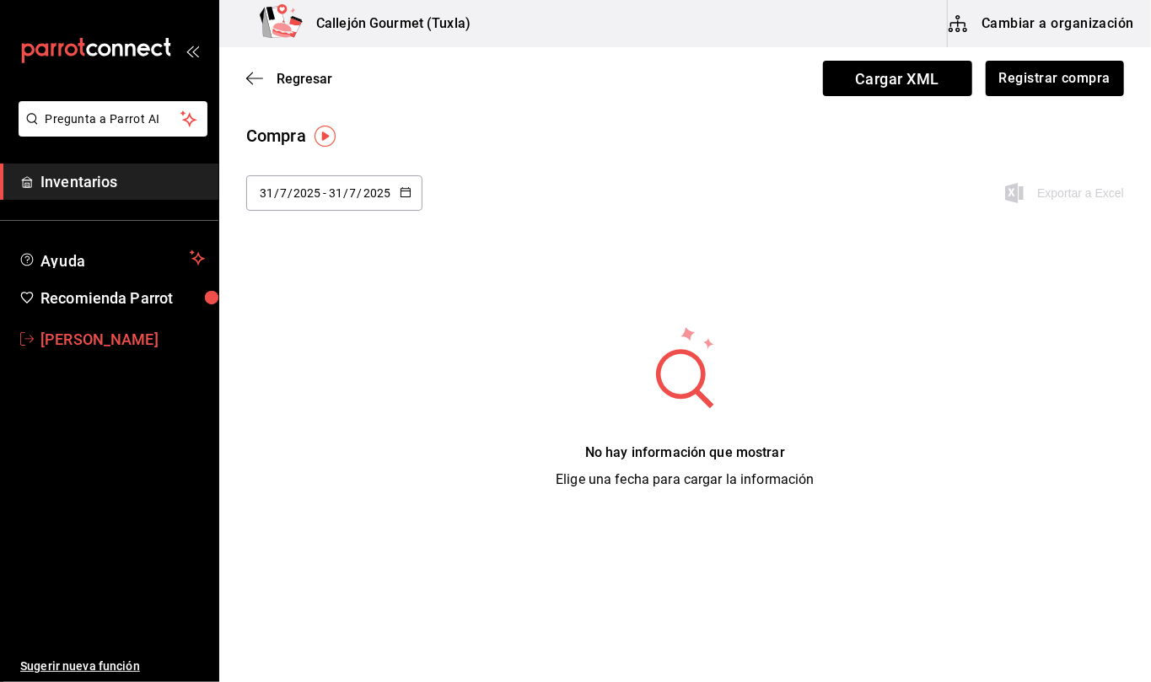
click at [79, 344] on span "[PERSON_NAME]" at bounding box center [122, 339] width 164 height 23
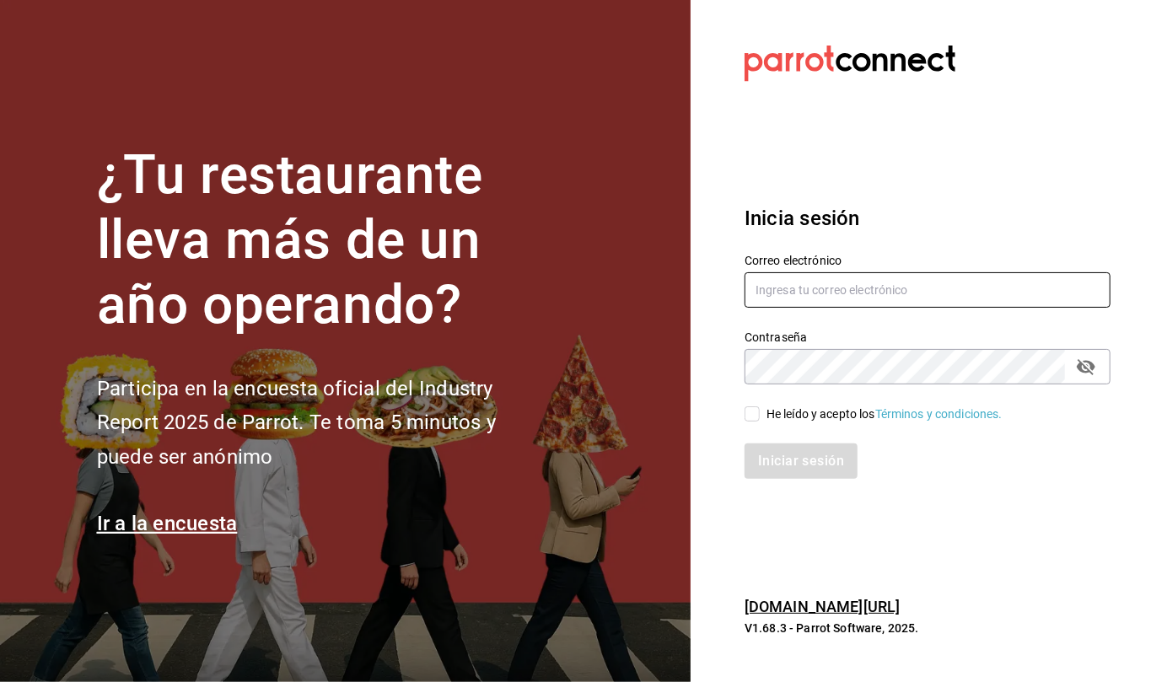
click at [869, 288] on input "text" at bounding box center [928, 289] width 366 height 35
type input "[EMAIL_ADDRESS][DOMAIN_NAME]"
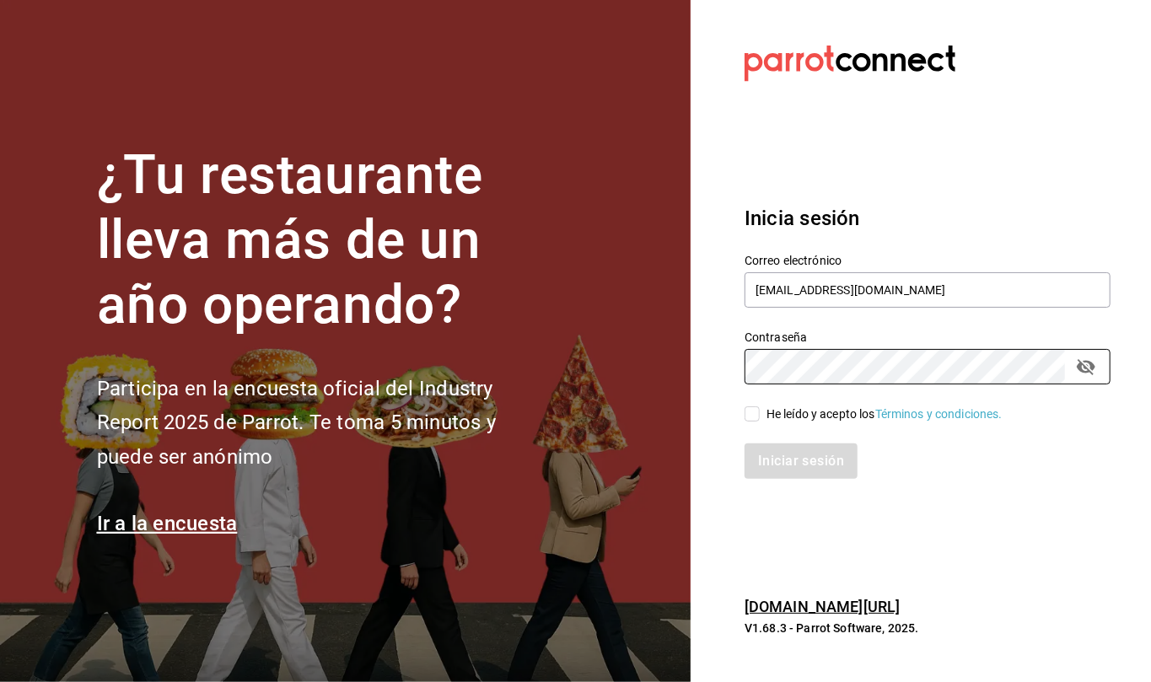
click at [756, 416] on input "He leído y acepto los Términos y condiciones." at bounding box center [752, 413] width 15 height 15
checkbox input "true"
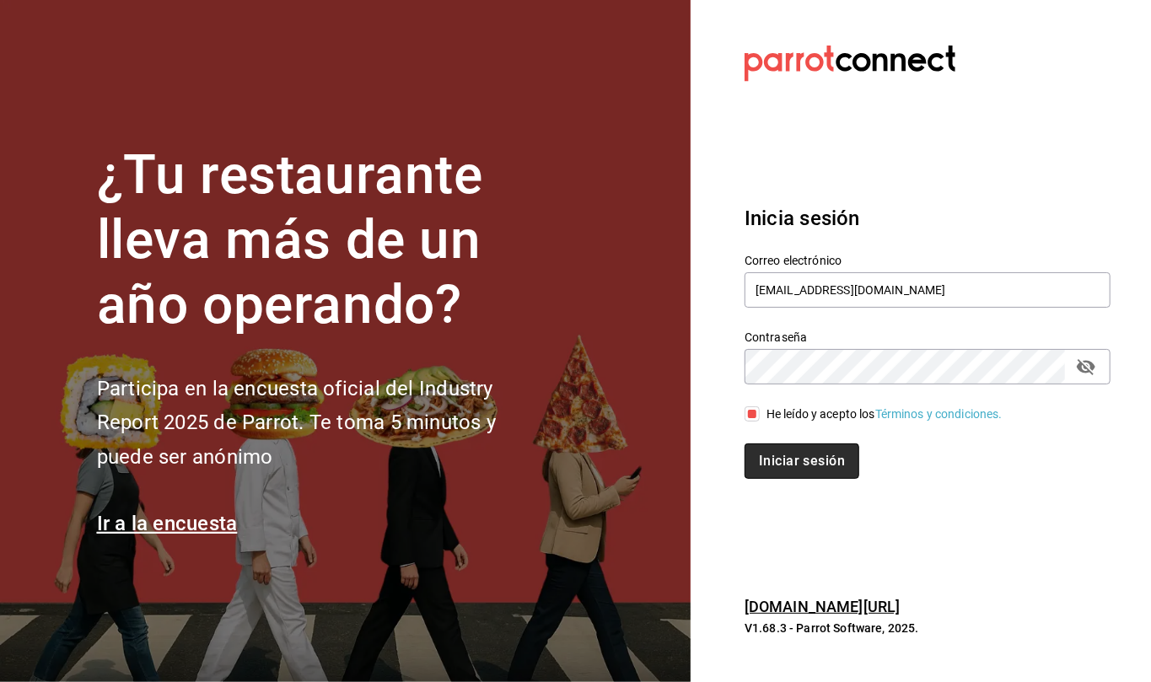
click at [783, 460] on button "Iniciar sesión" at bounding box center [802, 461] width 115 height 35
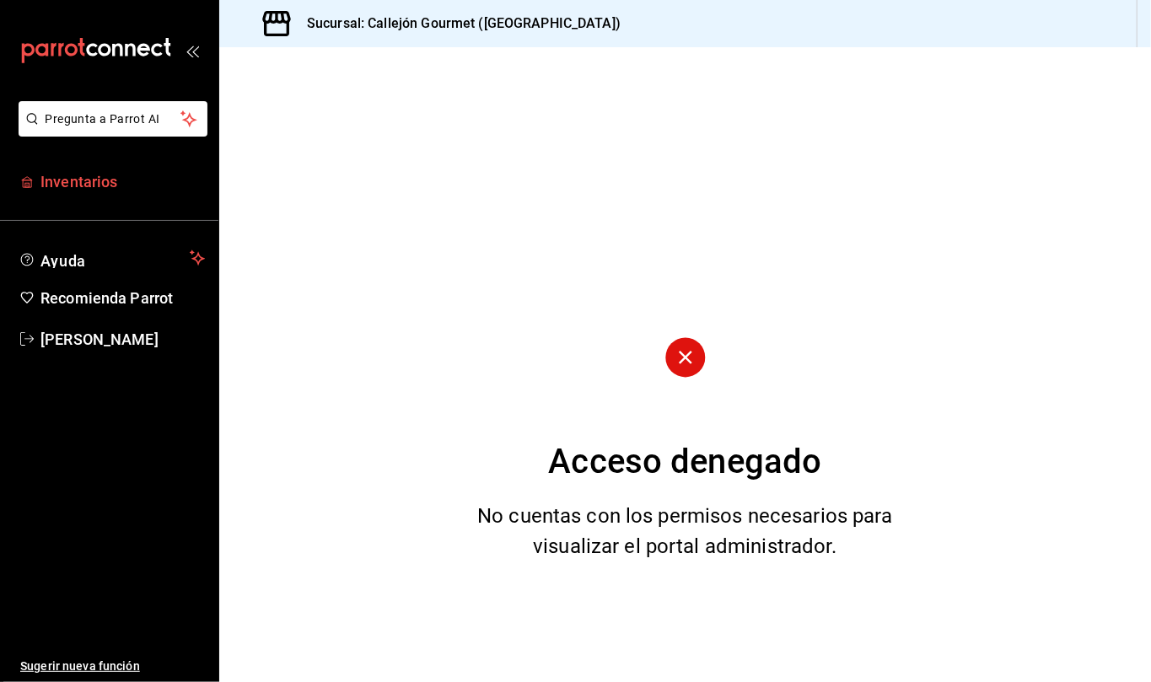
click at [89, 175] on span "Inventarios" at bounding box center [122, 181] width 164 height 23
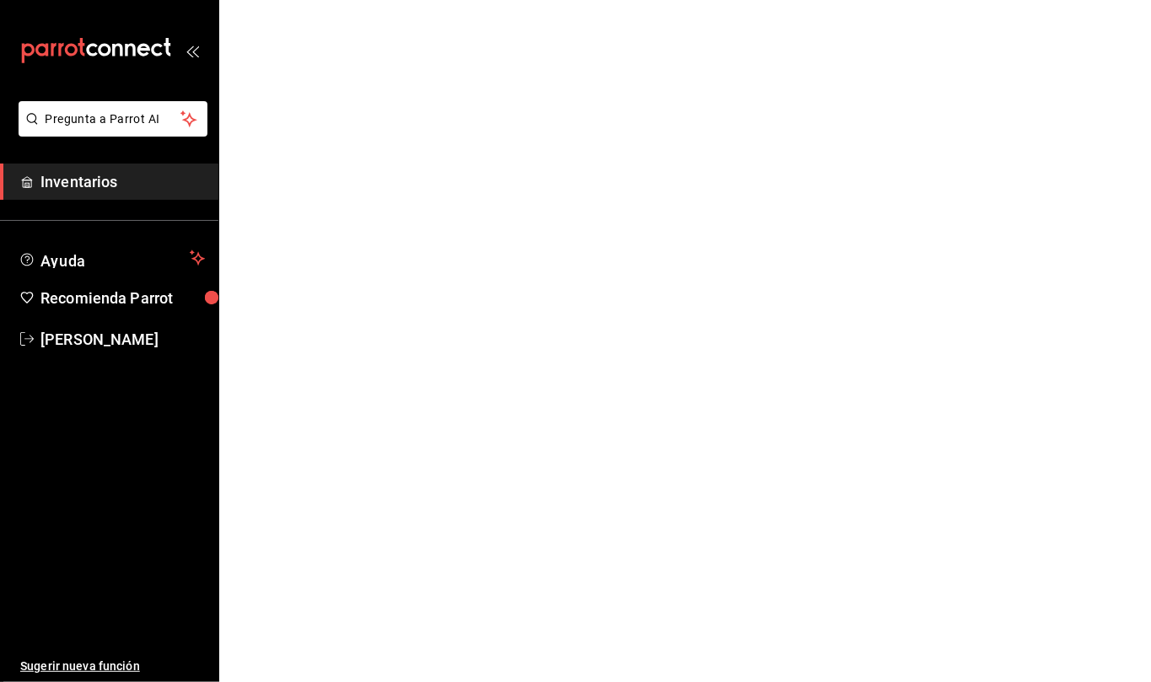
click at [89, 175] on span "Inventarios" at bounding box center [122, 181] width 164 height 23
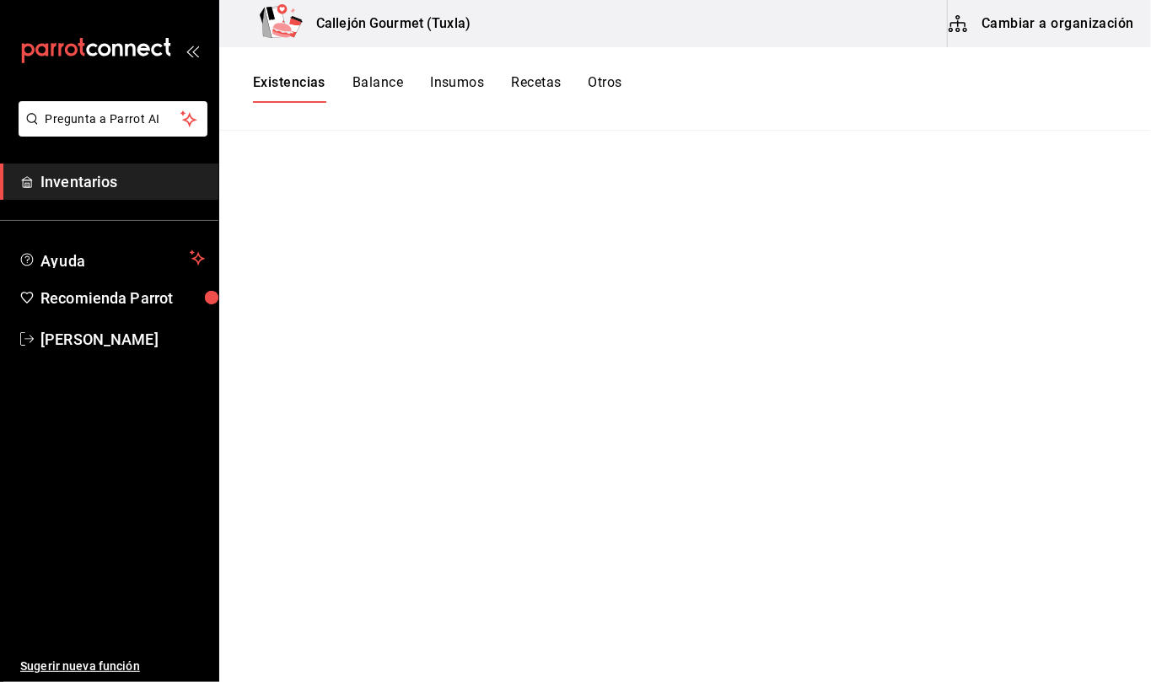
click at [1009, 27] on button "Cambiar a organización" at bounding box center [1043, 23] width 190 height 47
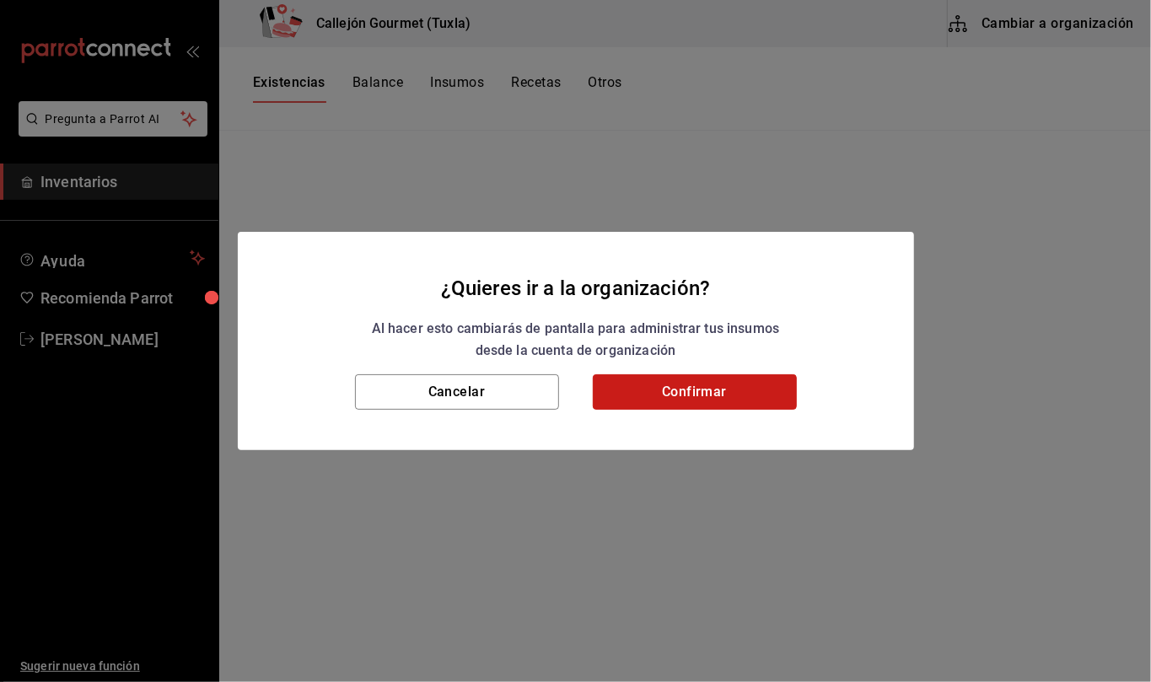
click at [703, 378] on button "Confirmar" at bounding box center [695, 391] width 204 height 35
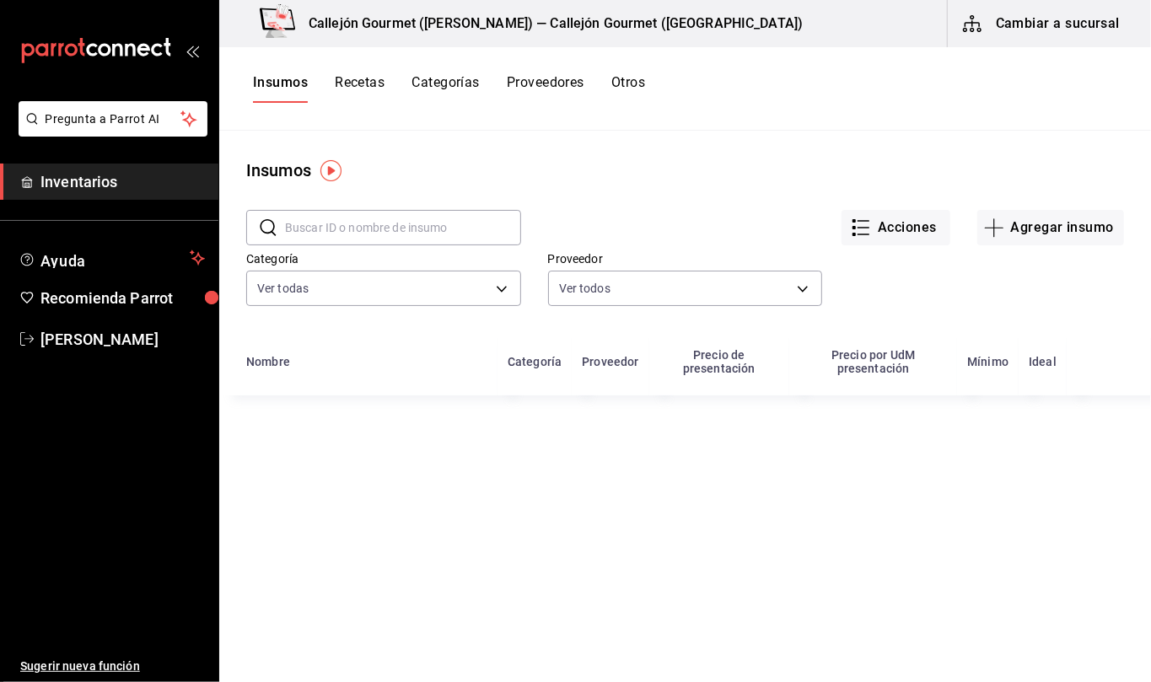
click at [641, 78] on button "Otros" at bounding box center [628, 88] width 34 height 29
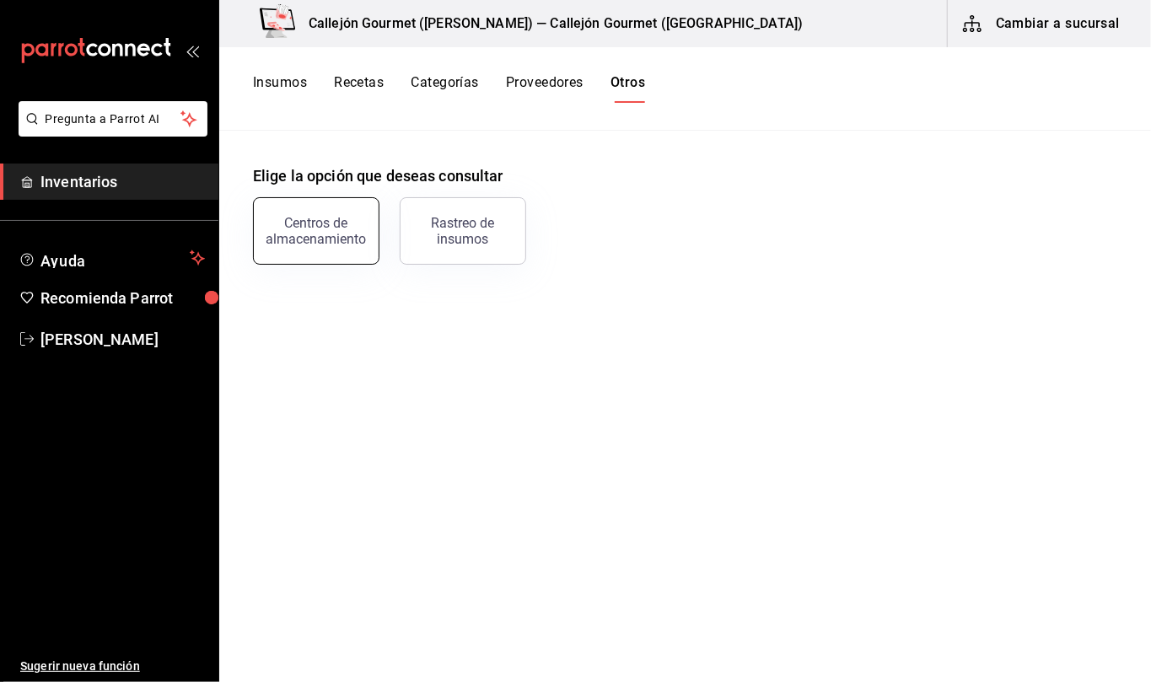
click at [356, 228] on div "Centros de almacenamiento" at bounding box center [316, 231] width 105 height 32
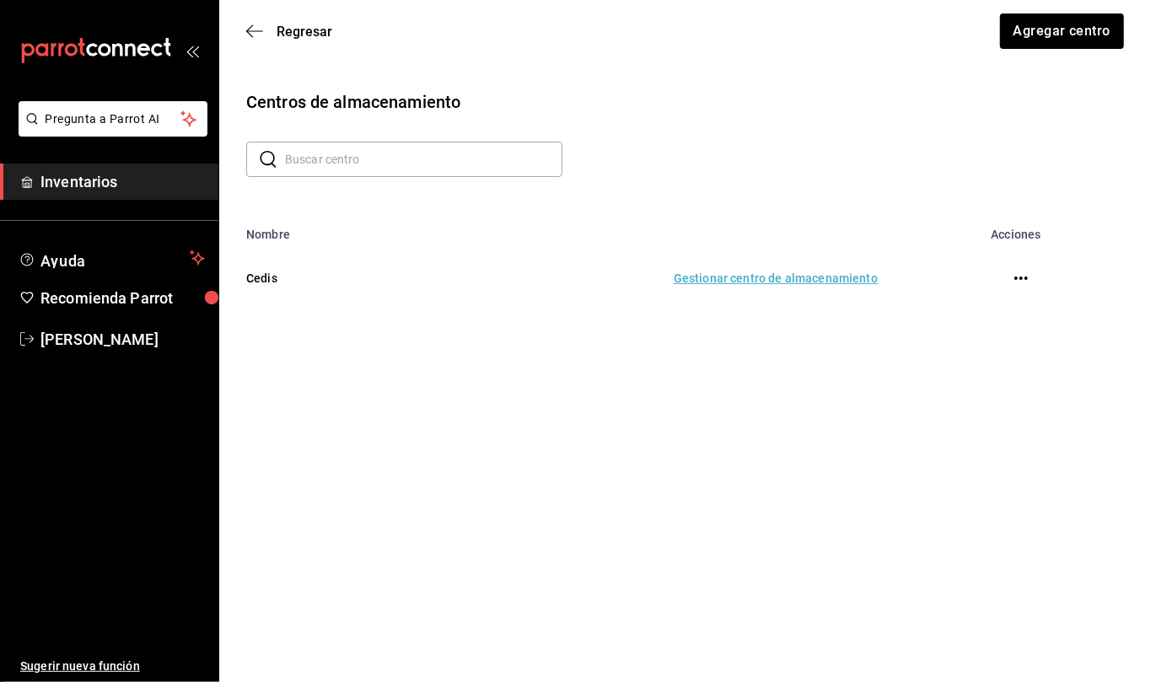
click at [790, 280] on td "Gestionar centro de almacenamiento" at bounding box center [643, 278] width 510 height 74
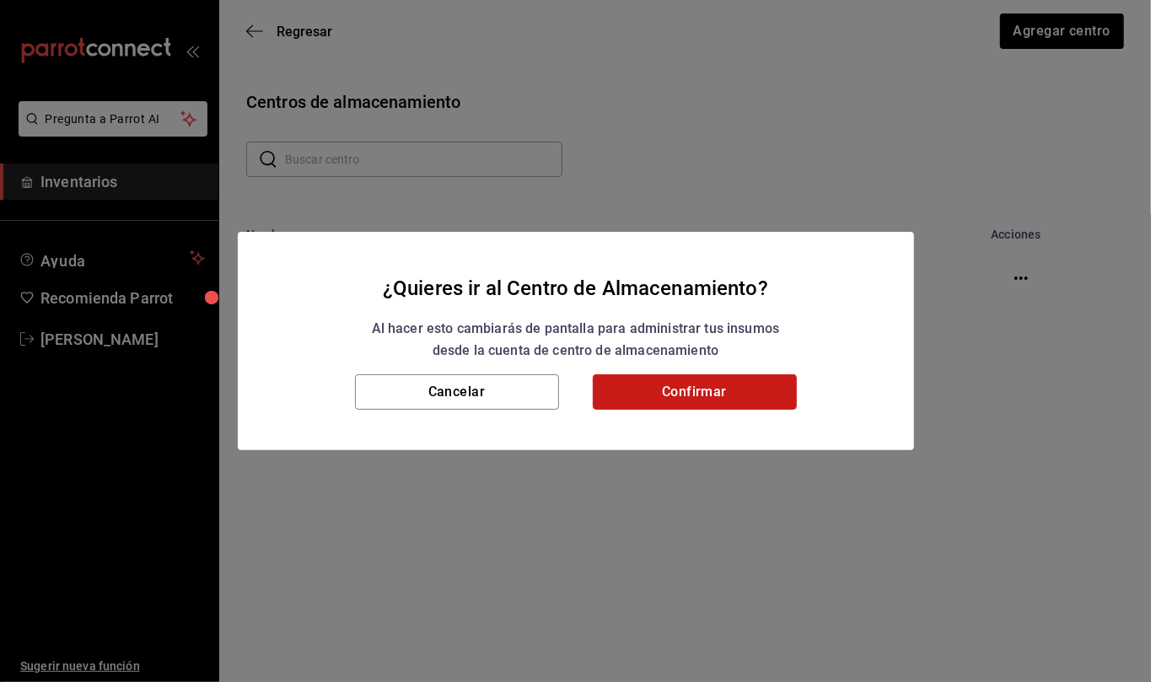
click at [733, 393] on button "Confirmar" at bounding box center [695, 391] width 204 height 35
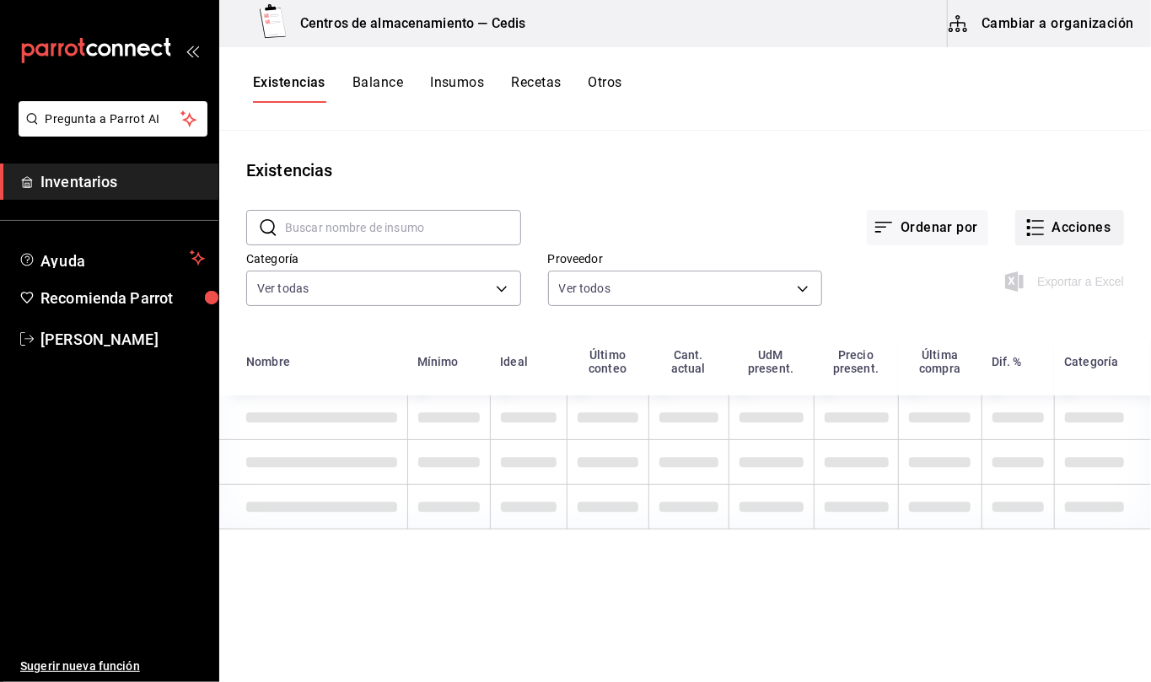
click at [1069, 234] on button "Acciones" at bounding box center [1069, 227] width 109 height 35
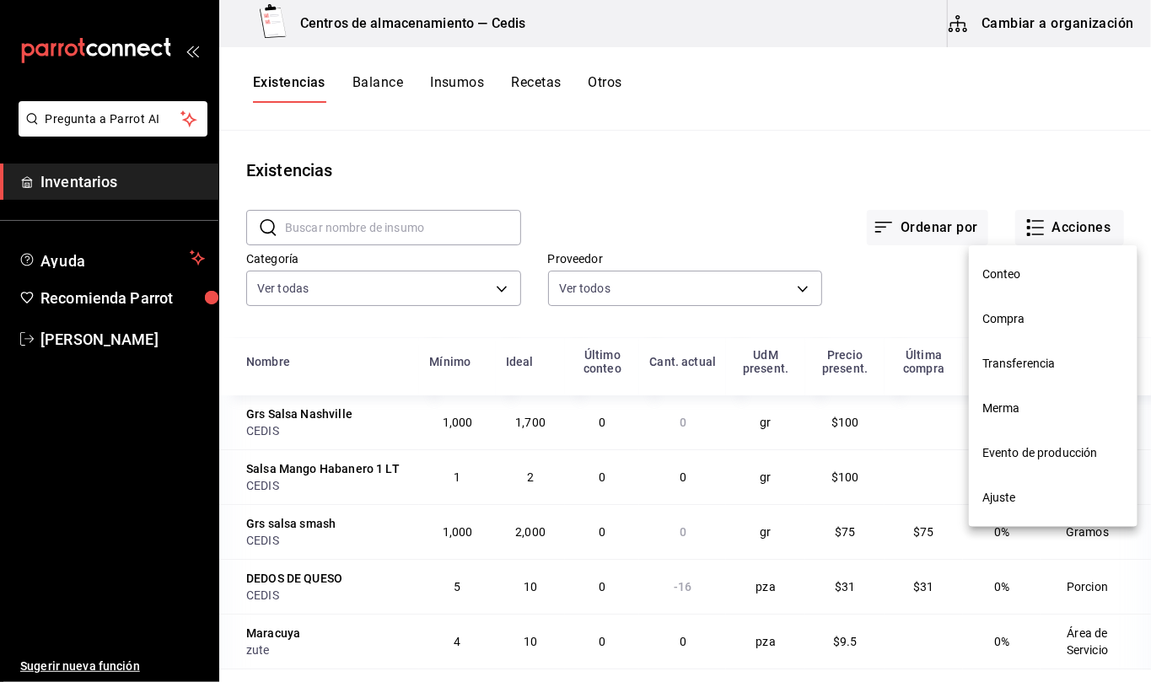
click at [1058, 366] on span "Transferencia" at bounding box center [1053, 364] width 142 height 18
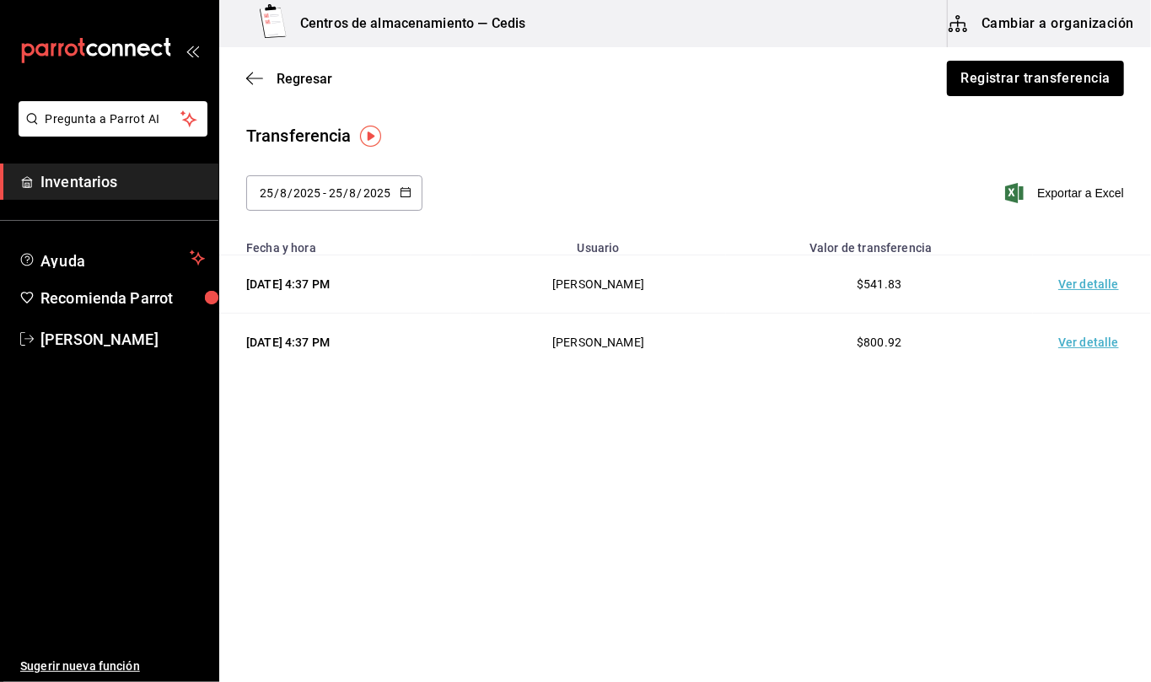
click at [405, 189] on icon "button" at bounding box center [406, 192] width 12 height 12
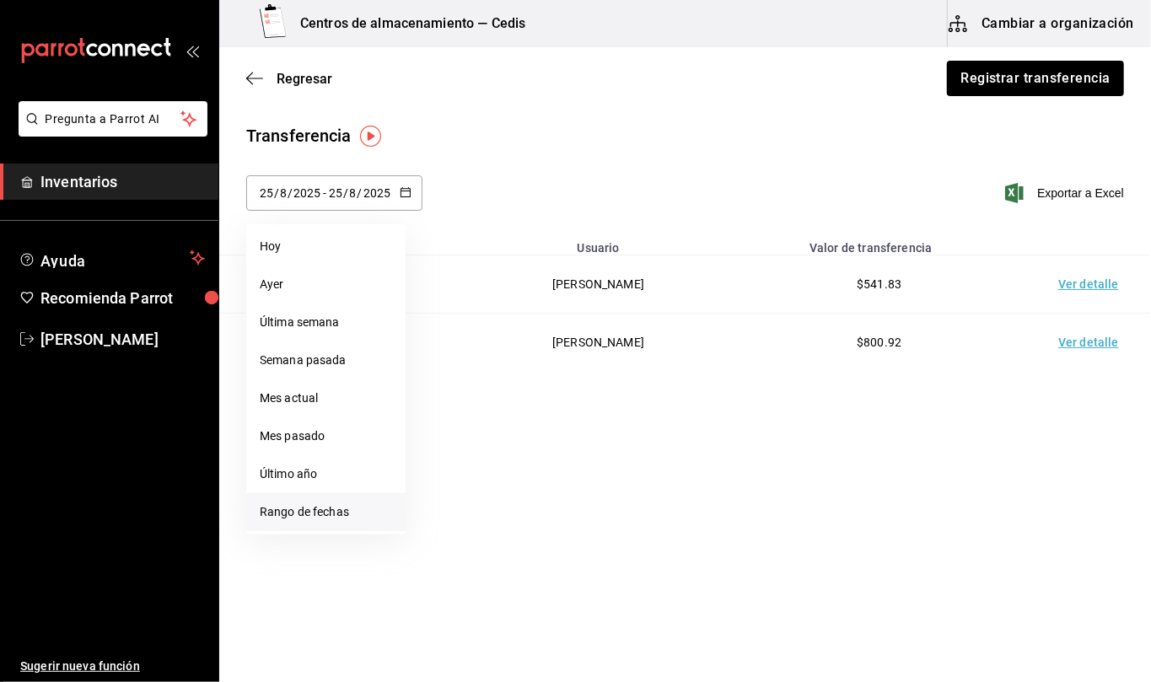
click at [321, 514] on li "Rango de fechas" at bounding box center [325, 512] width 159 height 38
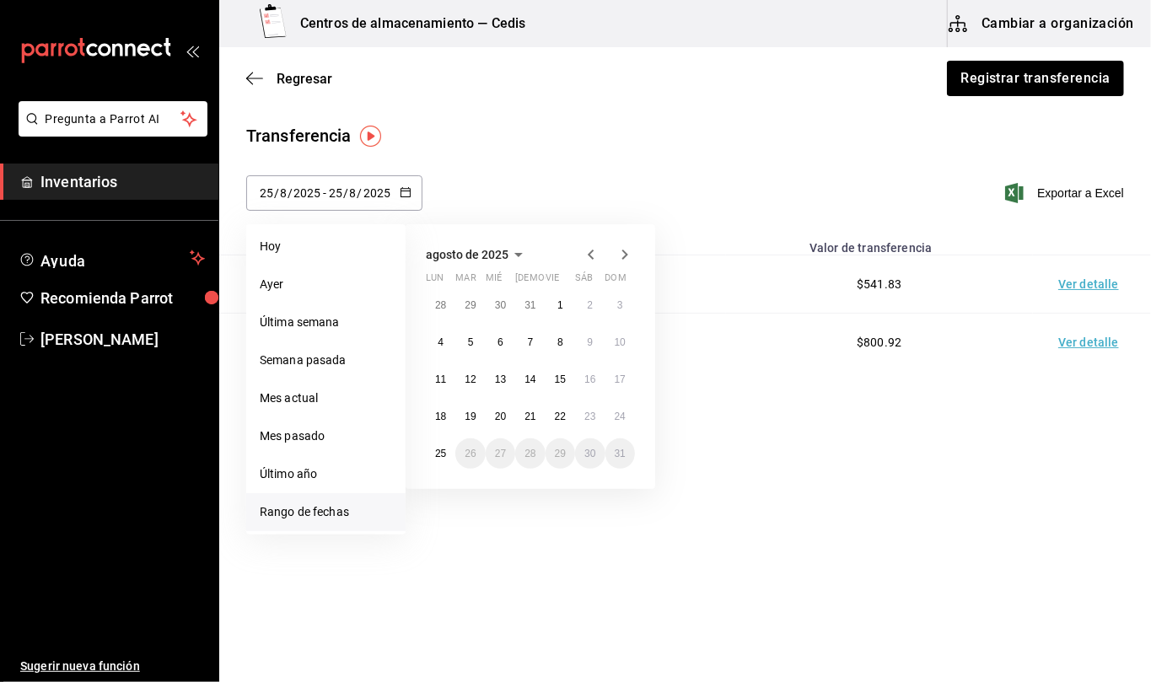
click at [589, 250] on icon "button" at bounding box center [591, 255] width 20 height 20
click at [499, 450] on abbr "30" at bounding box center [500, 454] width 11 height 12
click at [499, 450] on main "Regresar Registrar transferencia Transferencia 2025-08-25 25 / 8 / 2025 - 2025-…" at bounding box center [685, 317] width 932 height 540
type input "[DATE]"
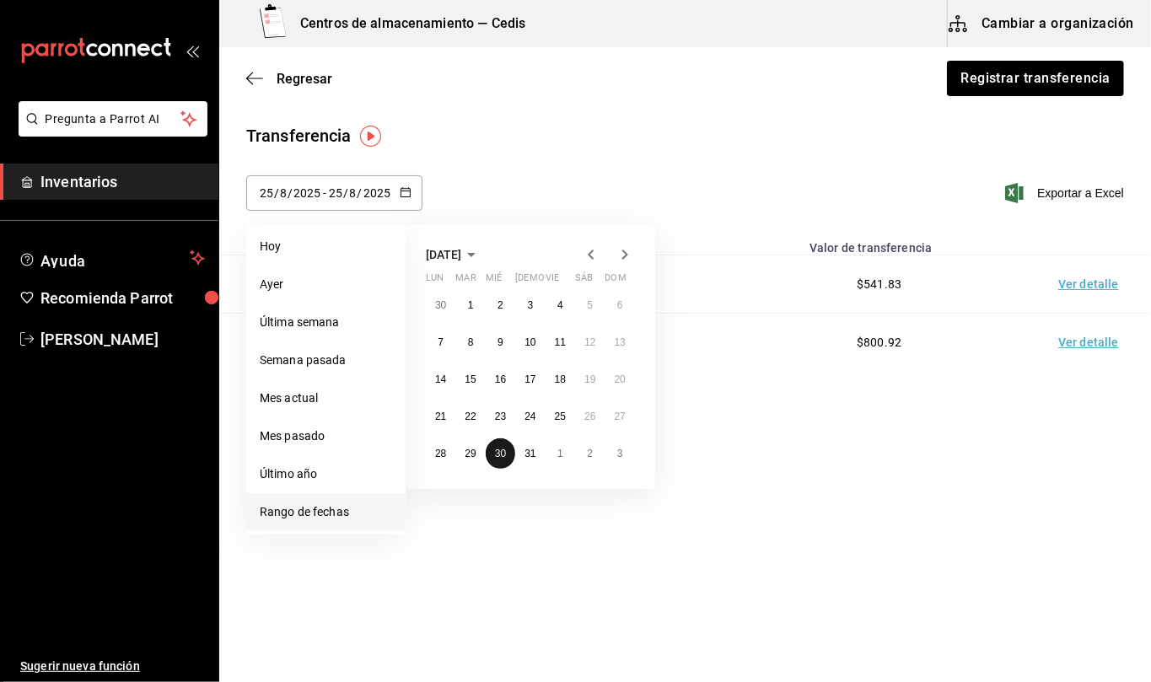
type input "30"
type input "7"
type input "[DATE]"
type input "30"
type input "7"
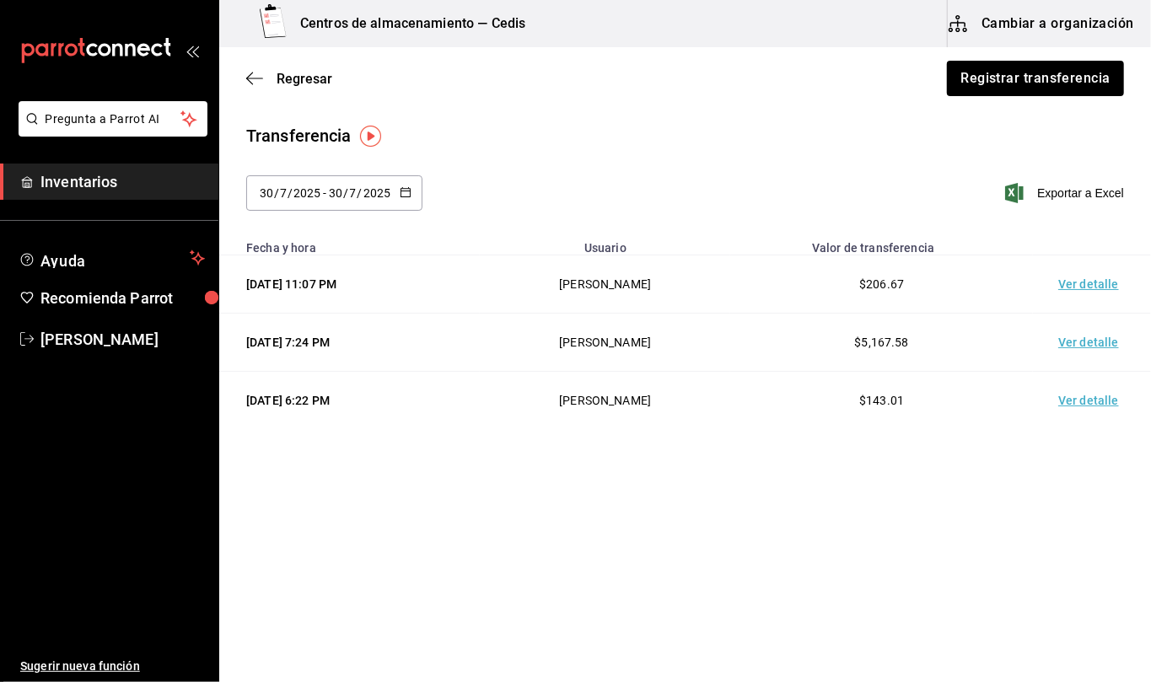
click at [1093, 280] on td "Ver detalle" at bounding box center [1092, 285] width 118 height 58
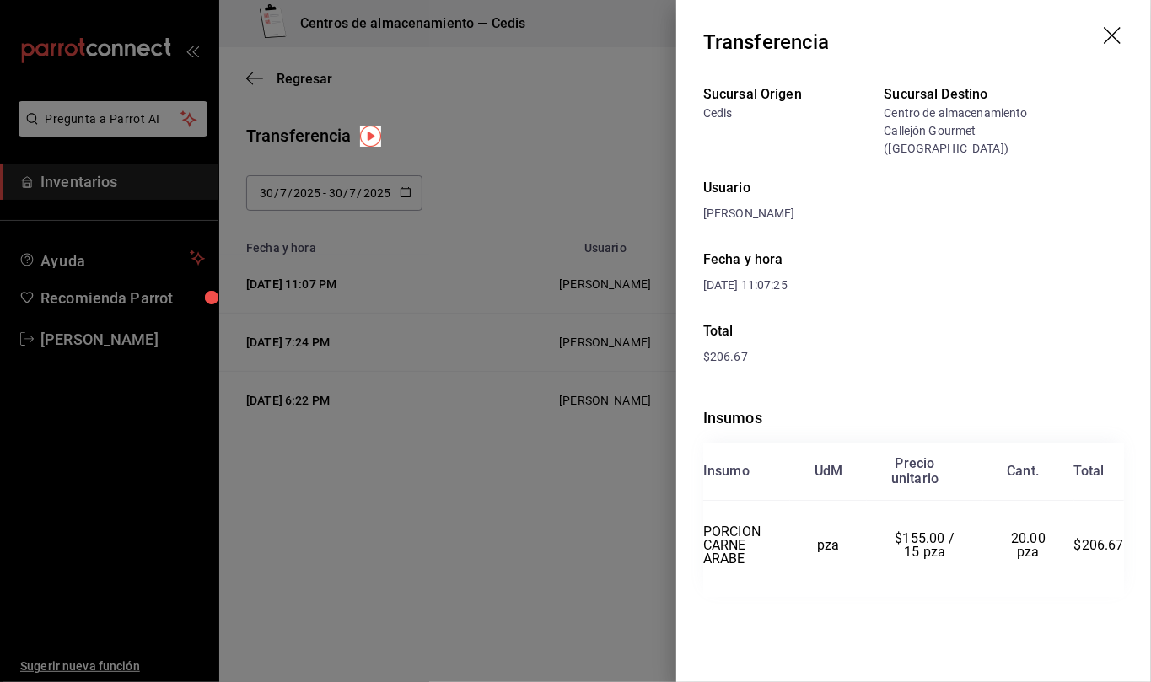
click at [538, 486] on div at bounding box center [575, 341] width 1151 height 682
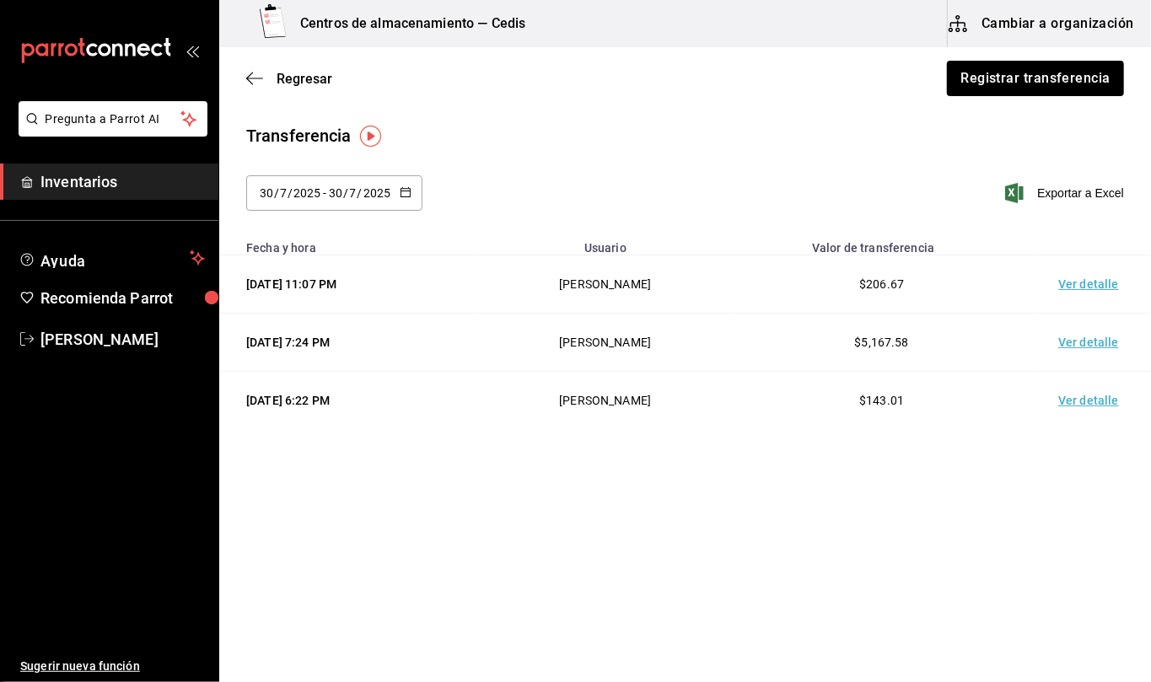
click at [1087, 403] on td "Ver detalle" at bounding box center [1092, 401] width 118 height 58
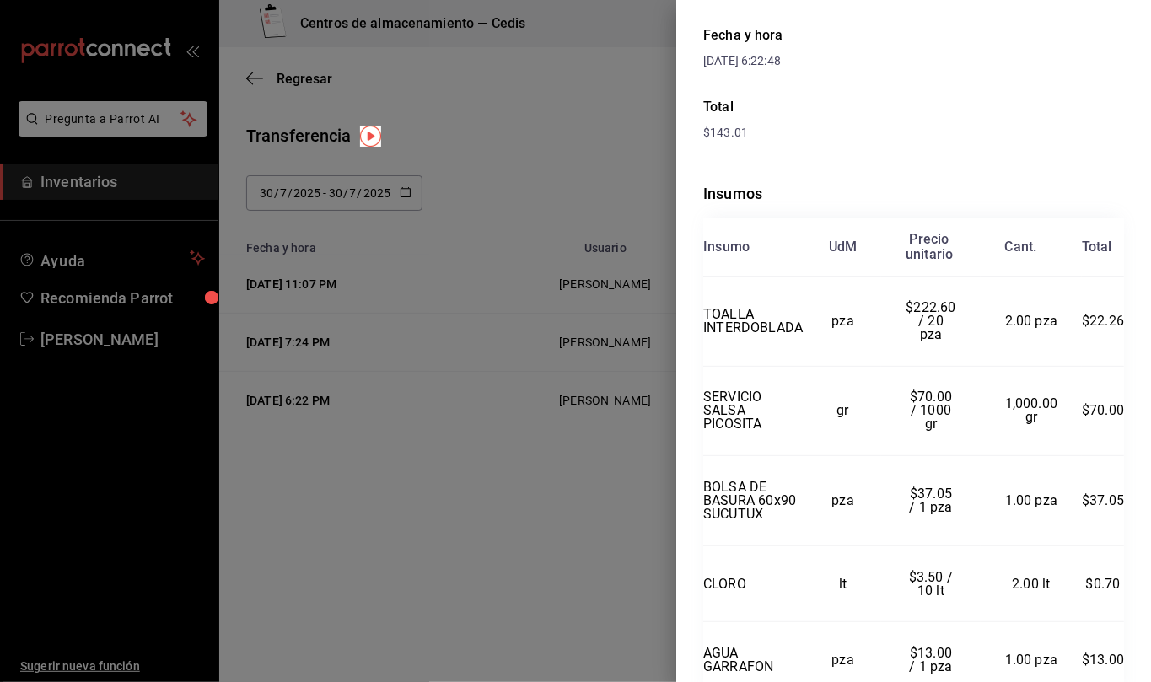
scroll to position [271, 0]
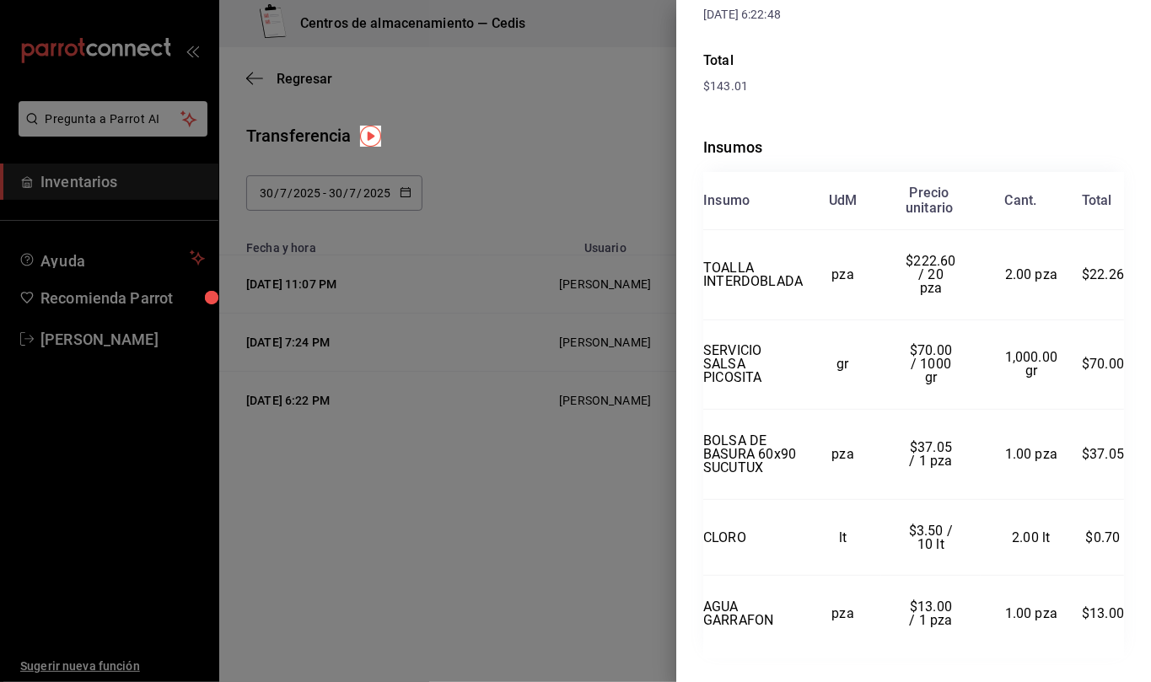
click at [427, 572] on div at bounding box center [575, 341] width 1151 height 682
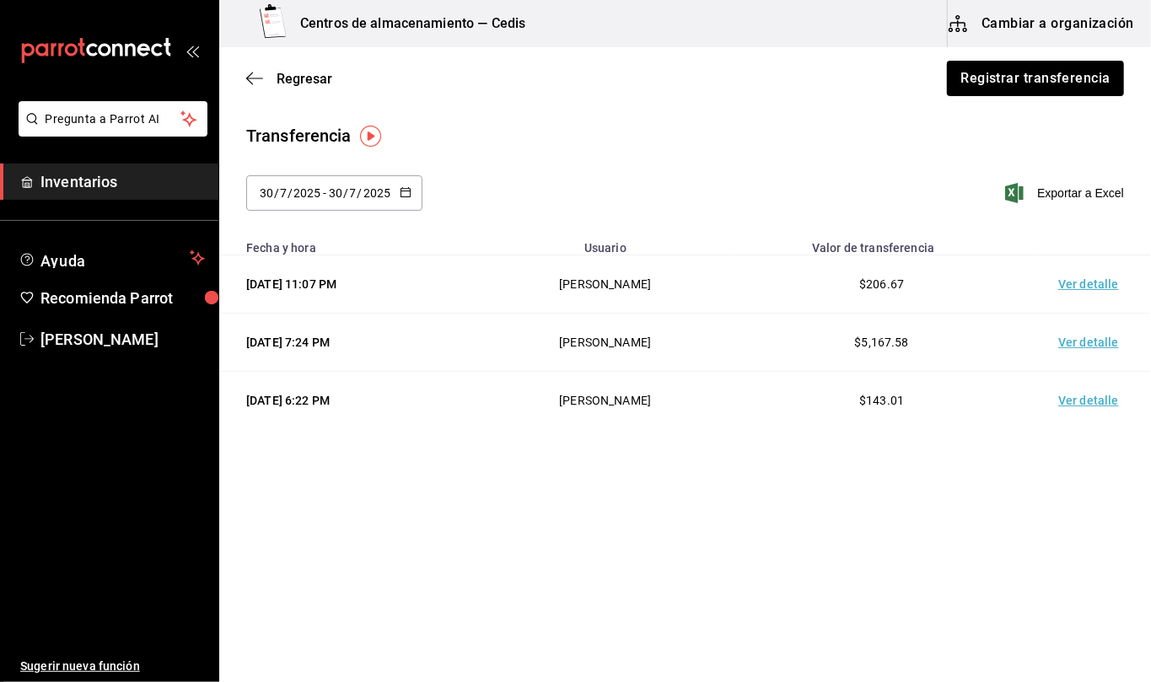
click at [1084, 341] on td "Ver detalle" at bounding box center [1092, 343] width 118 height 58
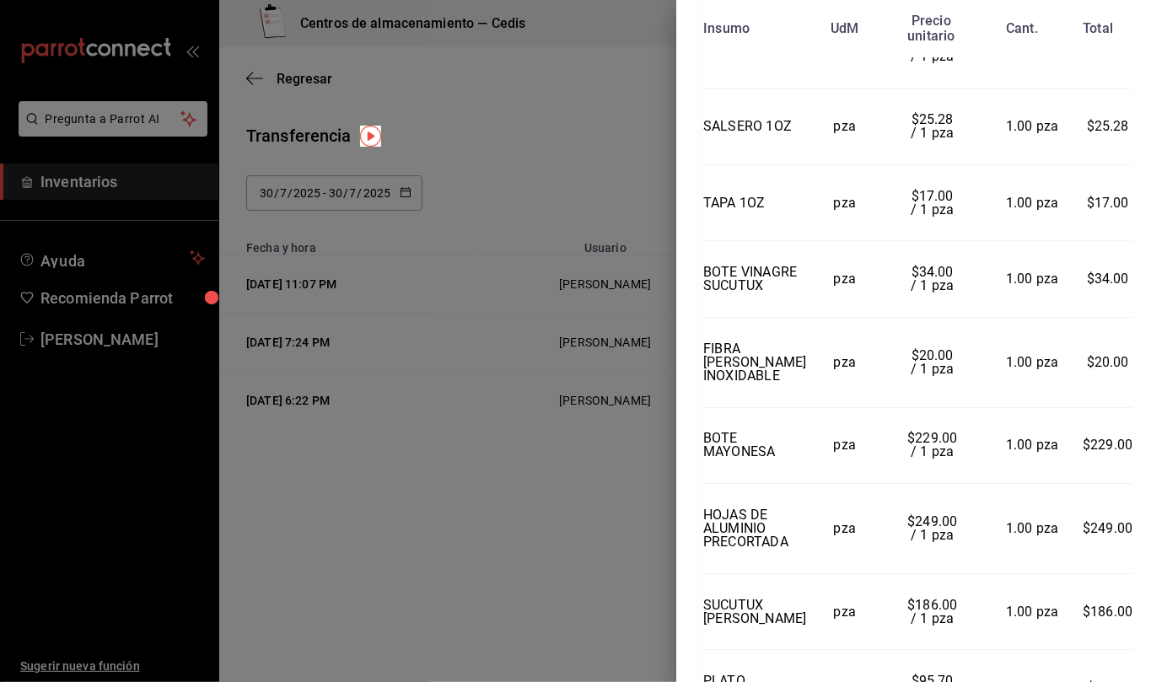
scroll to position [2818, 0]
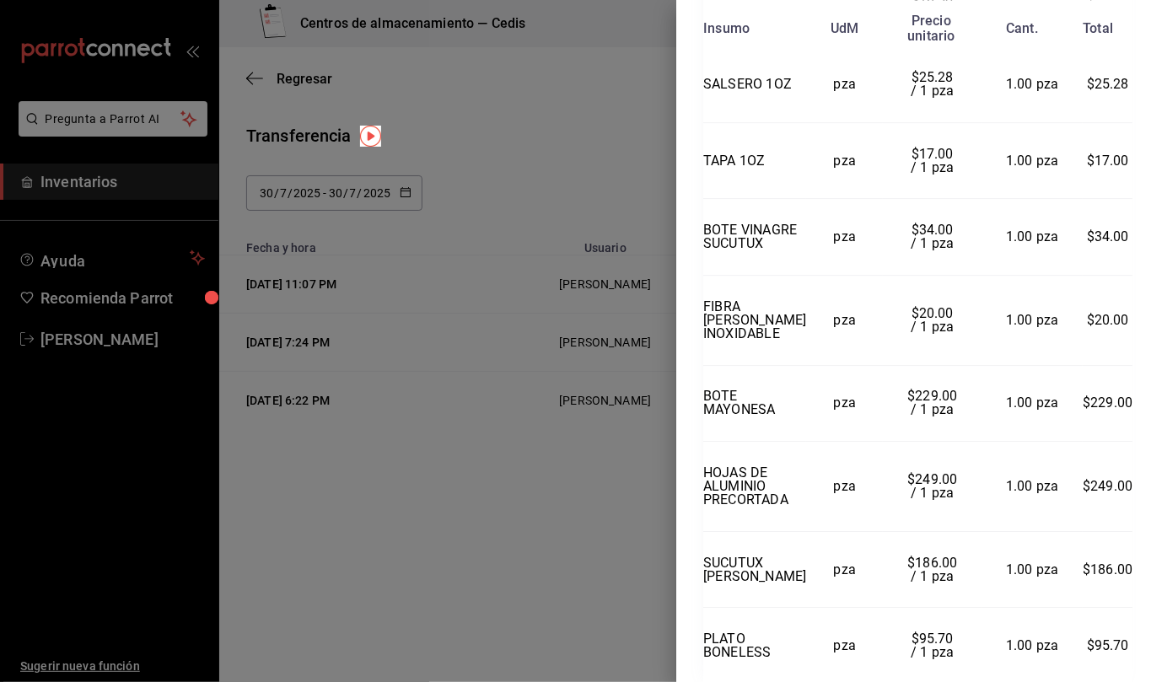
click at [428, 588] on div at bounding box center [575, 341] width 1151 height 682
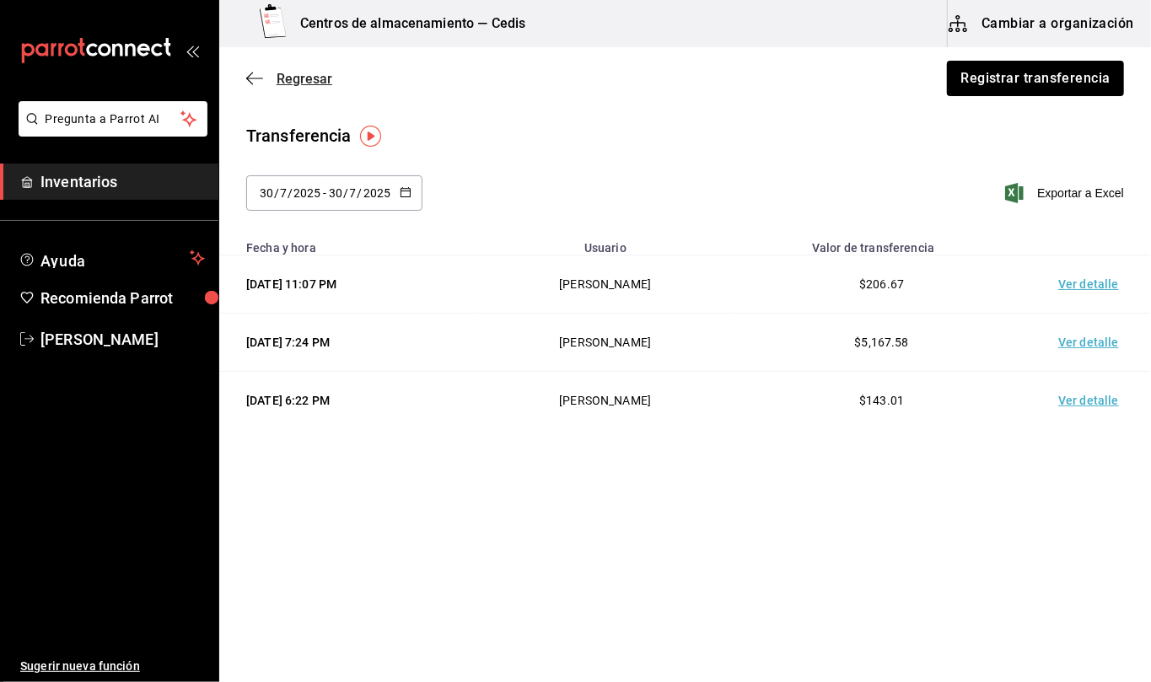
click at [251, 75] on icon "button" at bounding box center [254, 78] width 17 height 15
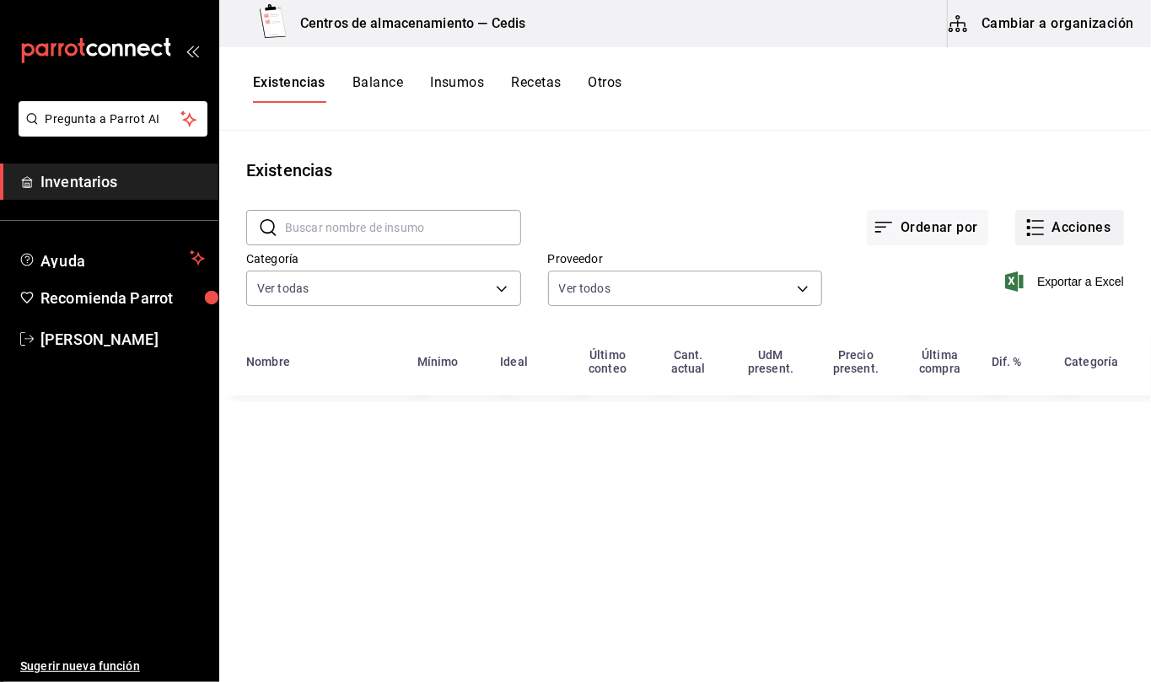
click at [1087, 223] on button "Acciones" at bounding box center [1069, 227] width 109 height 35
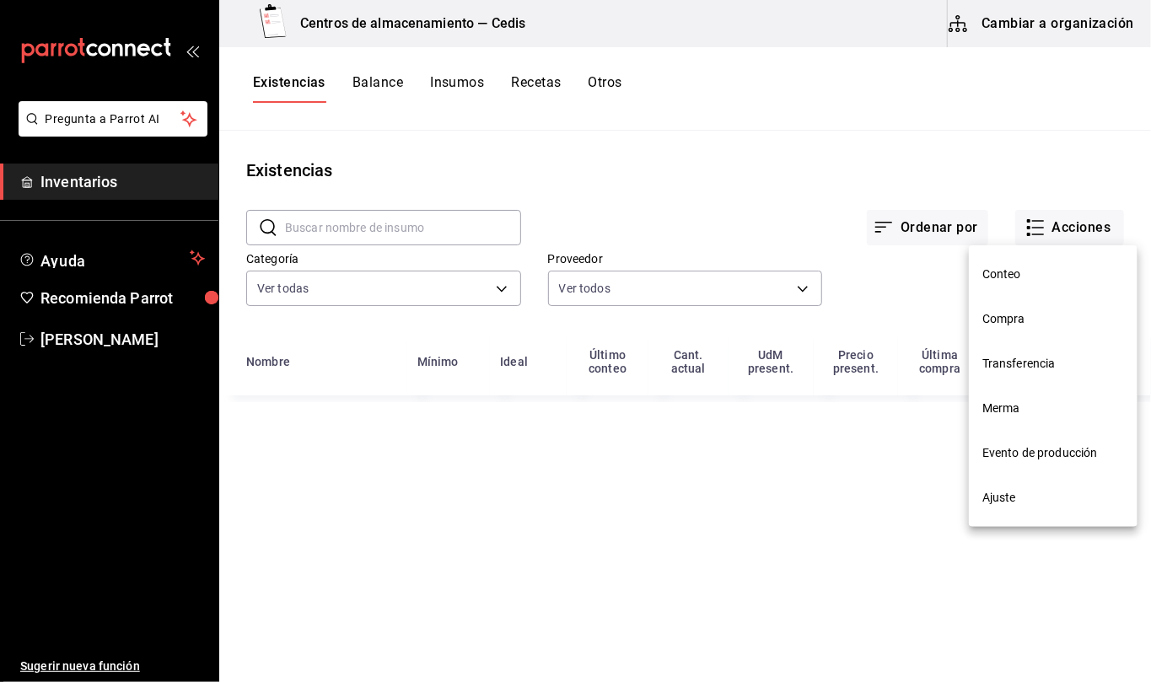
click at [1022, 318] on span "Compra" at bounding box center [1053, 319] width 142 height 18
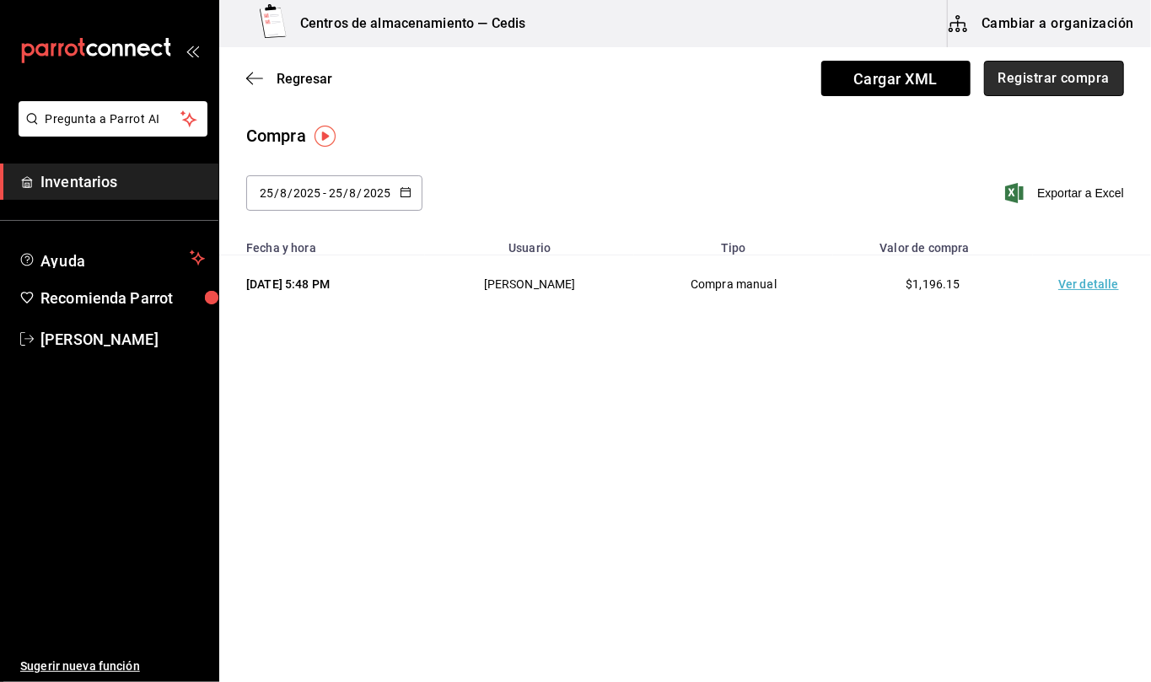
click at [1067, 82] on button "Registrar compra" at bounding box center [1054, 78] width 140 height 35
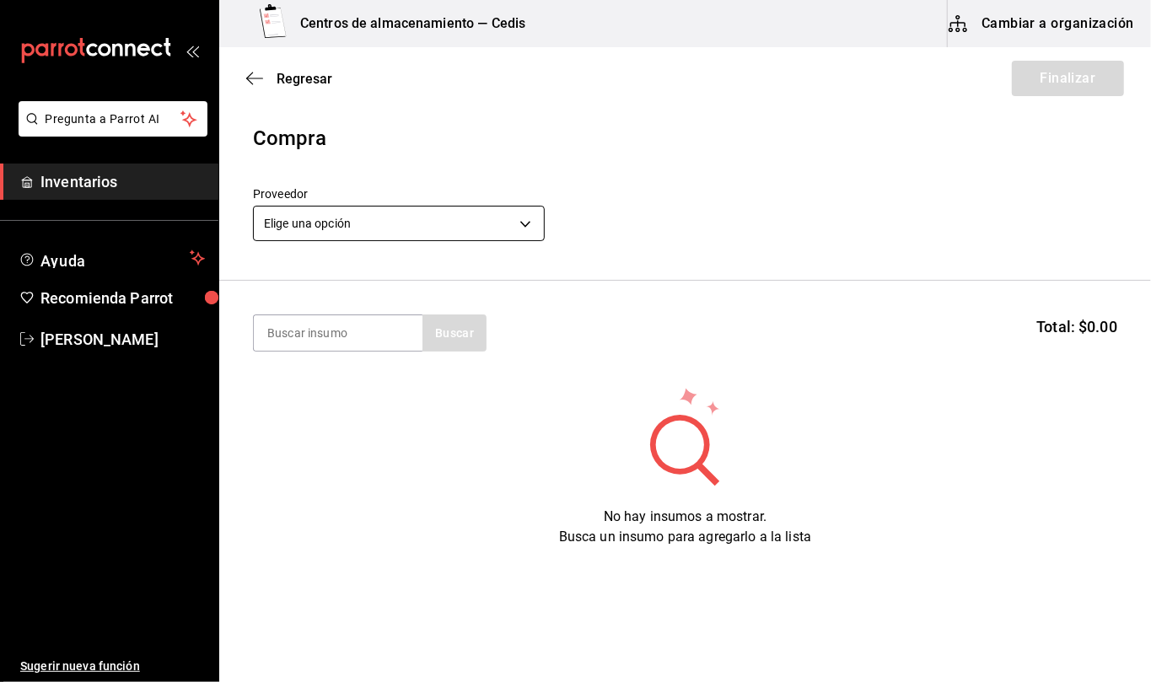
click at [429, 223] on body "Pregunta a Parrot AI Inventarios Ayuda Recomienda Parrot Mila Orozco Sugerir nu…" at bounding box center [575, 293] width 1151 height 587
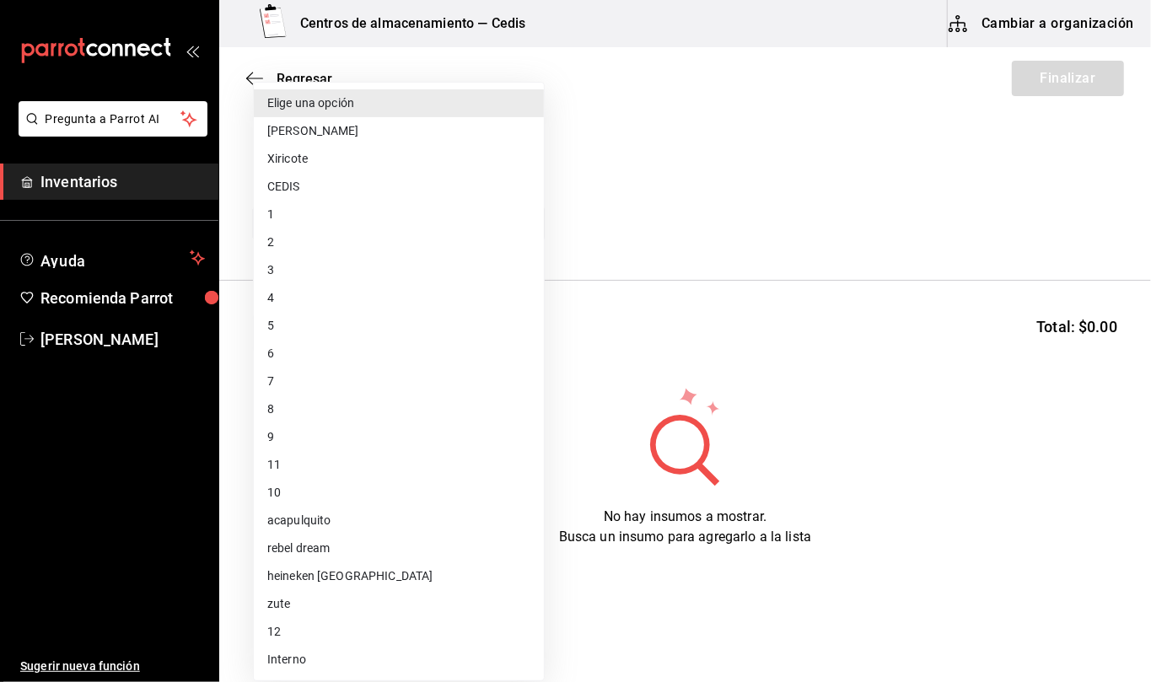
click at [351, 574] on li "heineken [GEOGRAPHIC_DATA]" at bounding box center [399, 576] width 290 height 28
type input "b931116b-dd74-4983-a08f-f2d104411684"
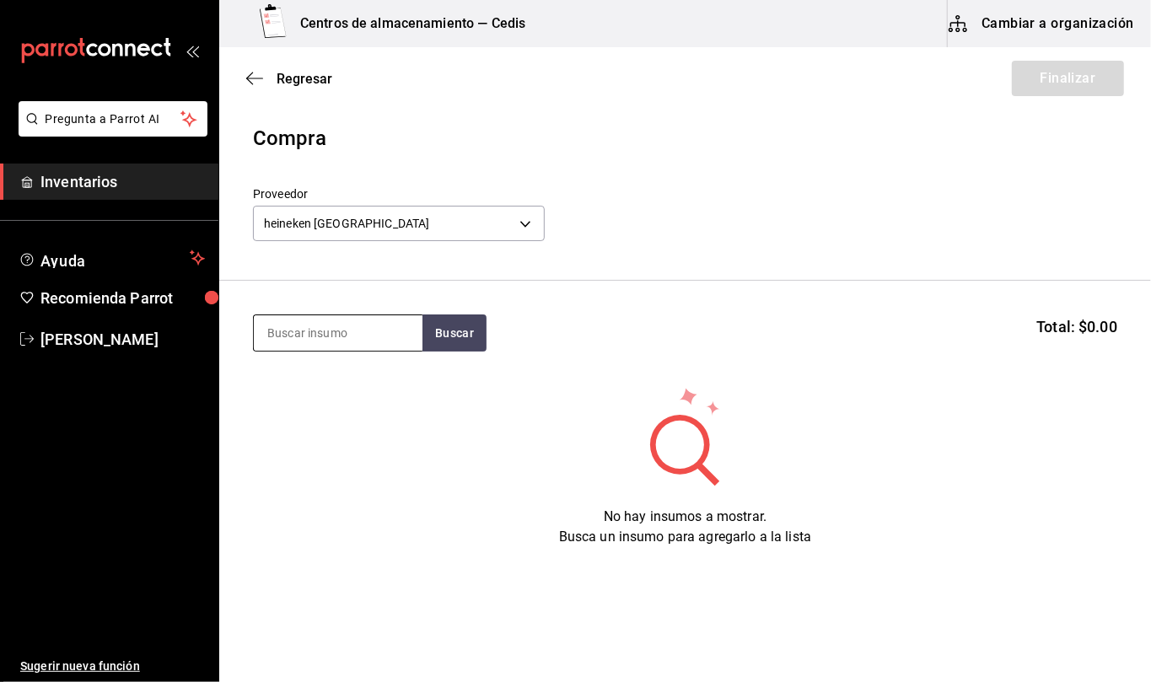
click at [358, 335] on input at bounding box center [338, 332] width 169 height 35
type input "lager"
click at [456, 346] on button "Buscar" at bounding box center [455, 333] width 64 height 37
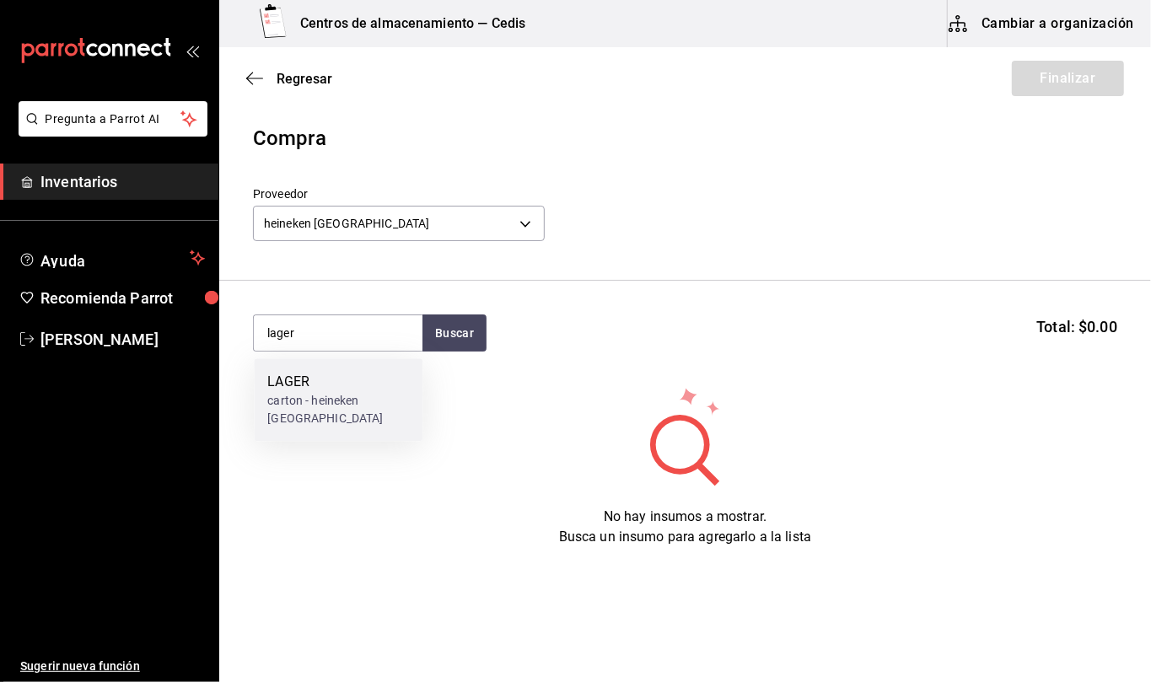
click at [353, 389] on div "LAGER" at bounding box center [338, 382] width 142 height 20
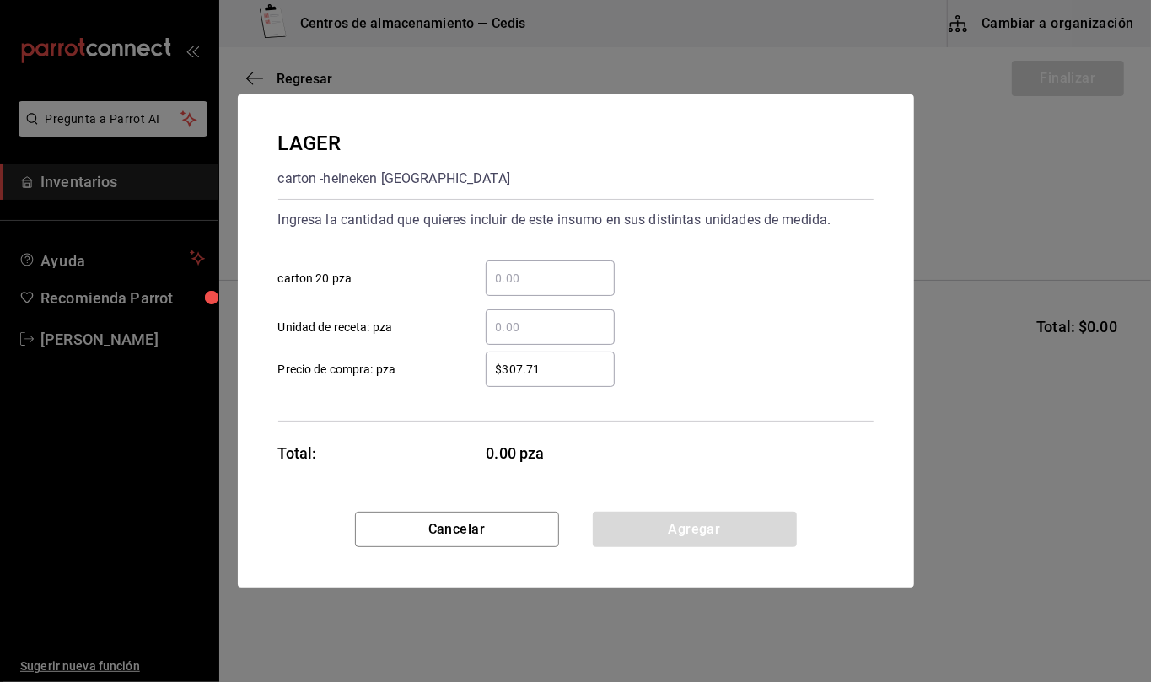
click at [536, 331] on input "​ Unidad de receta: pza" at bounding box center [550, 327] width 129 height 20
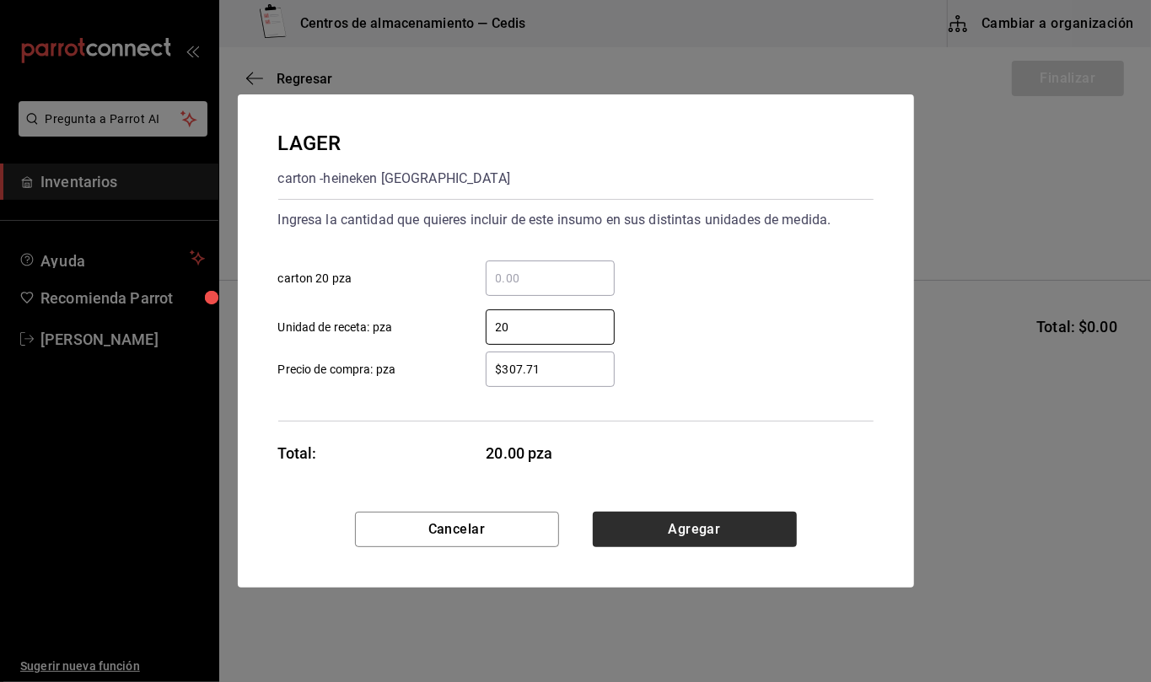
type input "20"
click at [719, 534] on button "Agregar" at bounding box center [695, 529] width 204 height 35
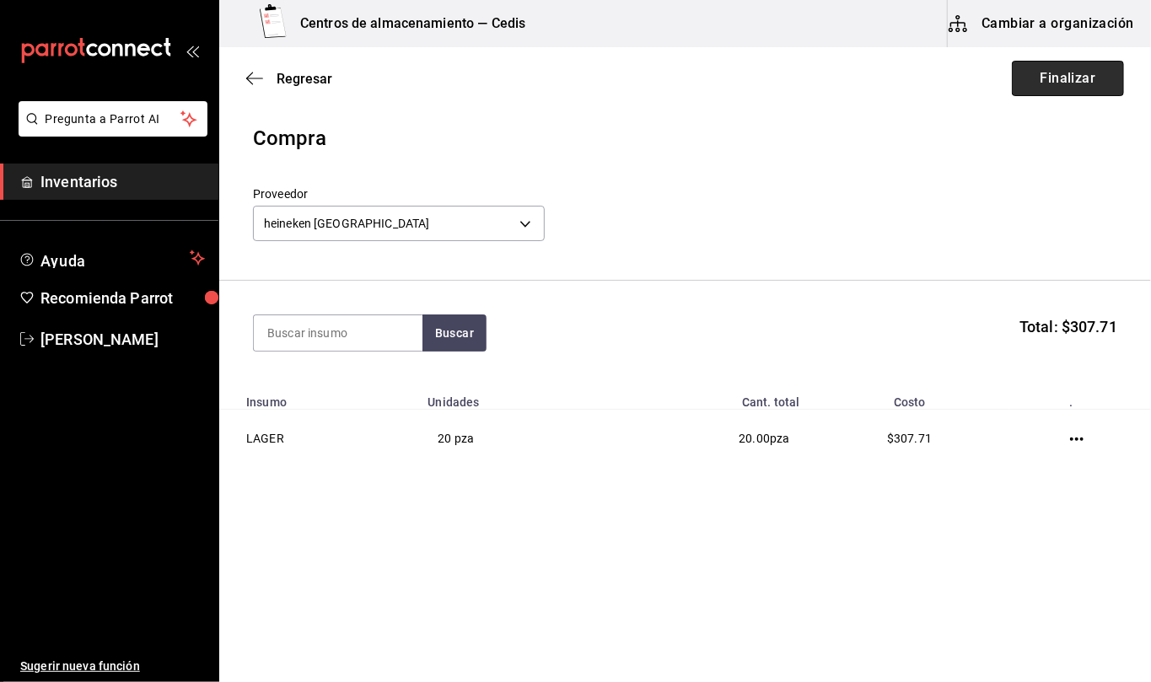
click at [1050, 86] on button "Finalizar" at bounding box center [1068, 78] width 112 height 35
